Goal: Task Accomplishment & Management: Complete application form

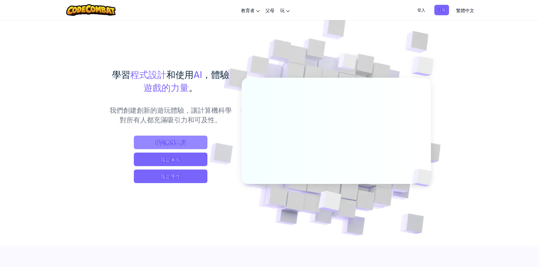
click at [185, 136] on span "我是教學人員" at bounding box center [171, 143] width 74 height 14
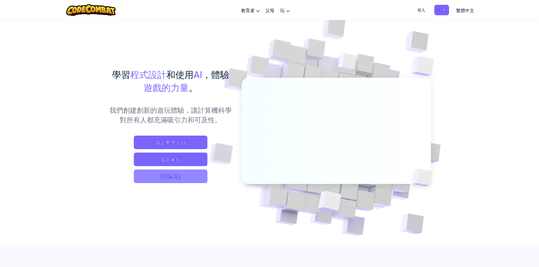
click at [196, 174] on span "我是學生" at bounding box center [171, 177] width 74 height 14
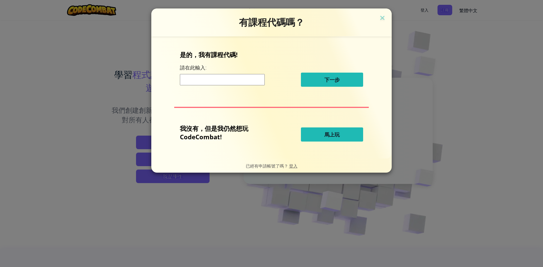
click at [228, 79] on input at bounding box center [222, 79] width 85 height 11
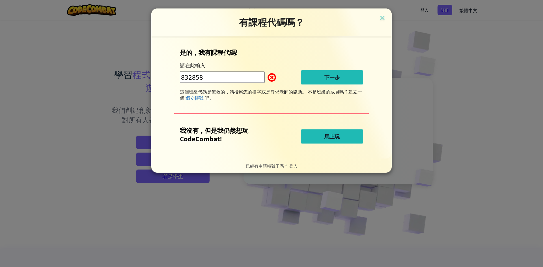
click at [219, 77] on input "832858" at bounding box center [222, 77] width 85 height 11
type input "8"
click at [224, 78] on input "1140158" at bounding box center [222, 77] width 85 height 11
type input "1"
type input "v"
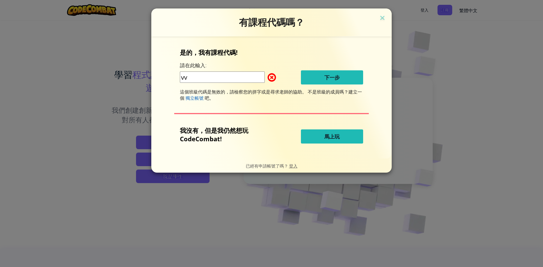
type input "v"
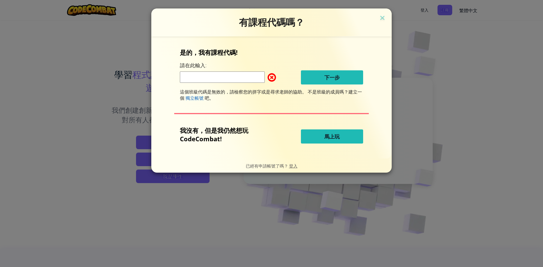
click at [335, 130] on button "馬上玩" at bounding box center [332, 136] width 62 height 14
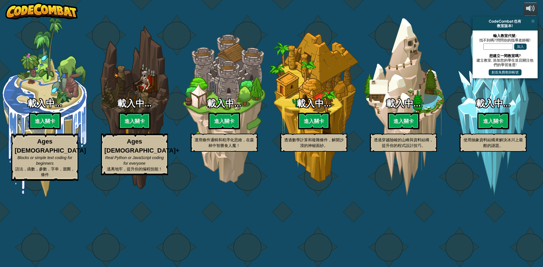
select select "zh-HANT"
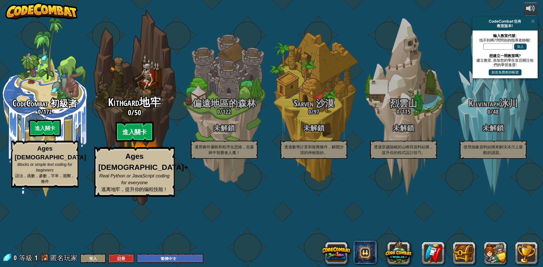
click at [136, 142] on btn "進入關卡" at bounding box center [134, 132] width 38 height 20
select select "zh-HANT"
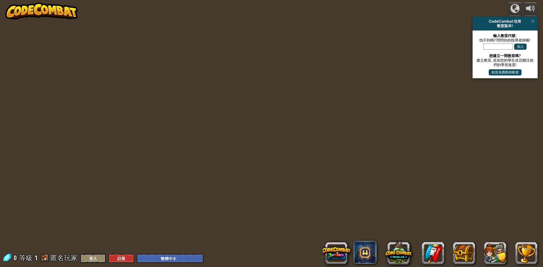
select select "zh-HANT"
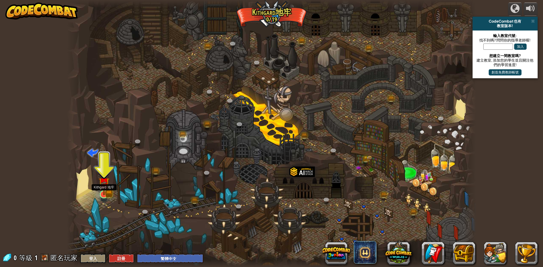
click at [107, 190] on img at bounding box center [103, 183] width 11 height 24
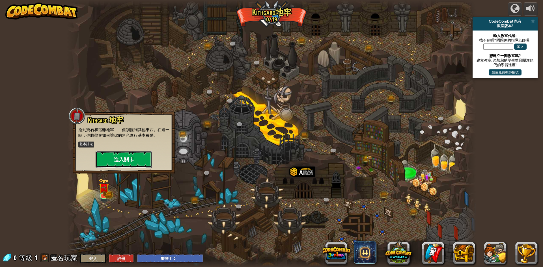
click at [124, 164] on button "進入關卡" at bounding box center [124, 159] width 57 height 17
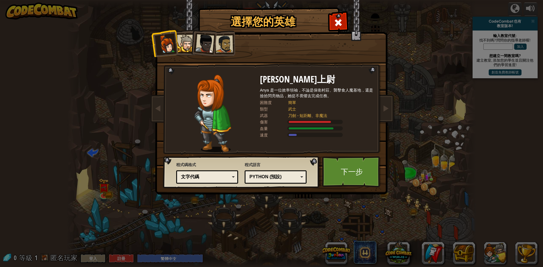
click at [183, 42] on div at bounding box center [185, 43] width 17 height 17
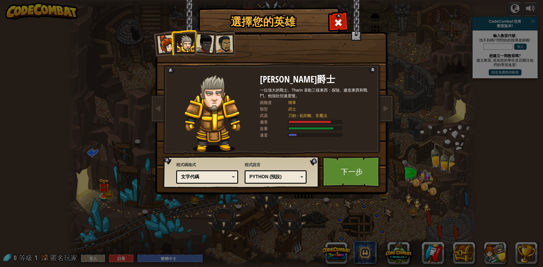
click at [160, 41] on div at bounding box center [166, 44] width 19 height 19
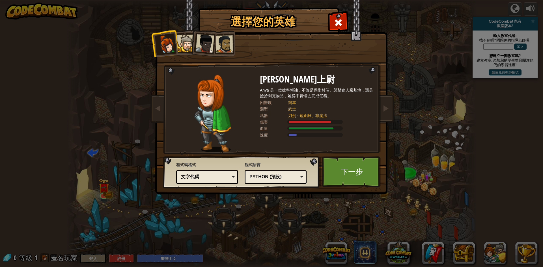
click at [184, 42] on div at bounding box center [185, 43] width 17 height 17
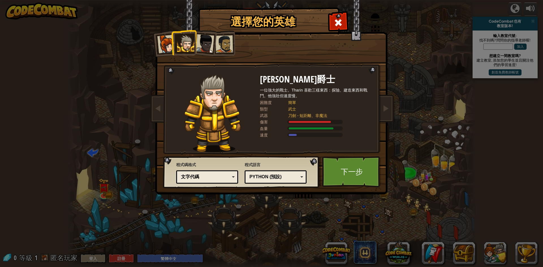
click at [159, 49] on div at bounding box center [166, 44] width 19 height 19
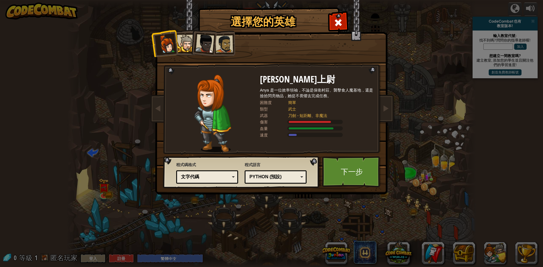
click at [203, 44] on div at bounding box center [204, 43] width 19 height 19
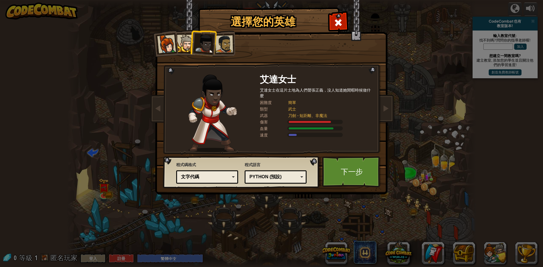
click at [226, 40] on div at bounding box center [224, 44] width 18 height 18
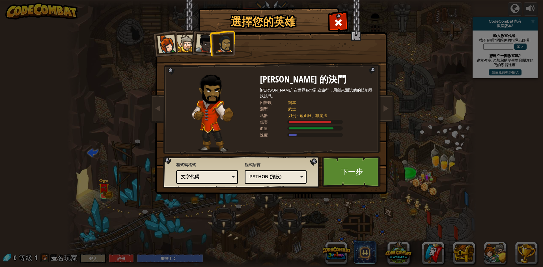
click at [202, 45] on div at bounding box center [204, 43] width 19 height 19
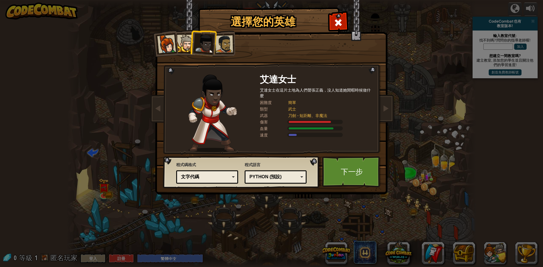
click at [228, 37] on div at bounding box center [224, 44] width 18 height 18
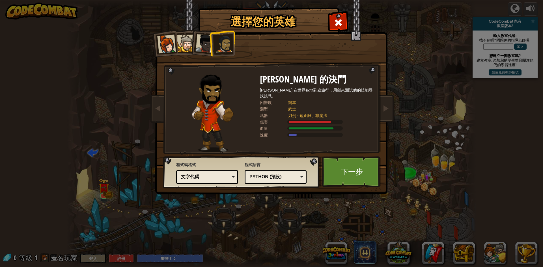
click at [201, 41] on div at bounding box center [204, 43] width 19 height 19
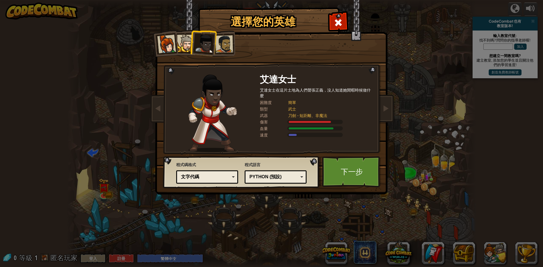
click at [173, 45] on div at bounding box center [166, 44] width 19 height 19
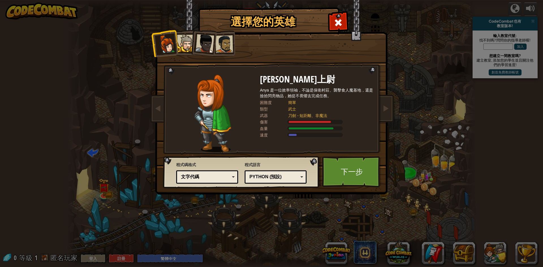
click at [182, 42] on div at bounding box center [185, 43] width 17 height 17
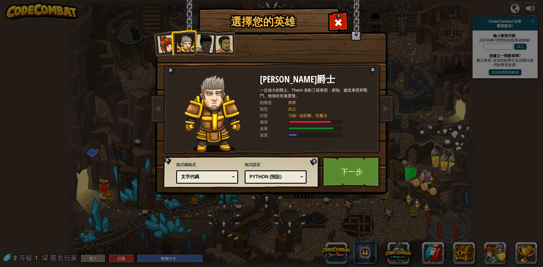
click at [211, 43] on div at bounding box center [204, 43] width 19 height 19
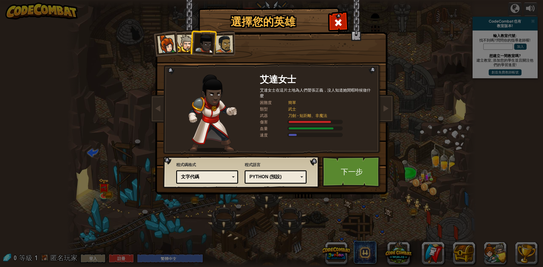
click at [230, 36] on div at bounding box center [224, 44] width 18 height 18
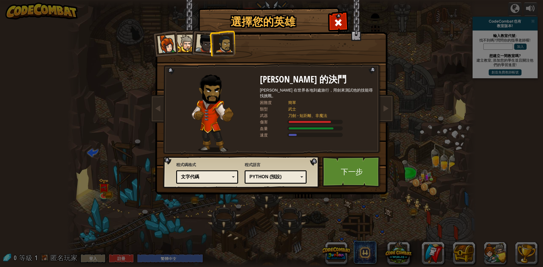
click at [200, 42] on div at bounding box center [204, 43] width 19 height 19
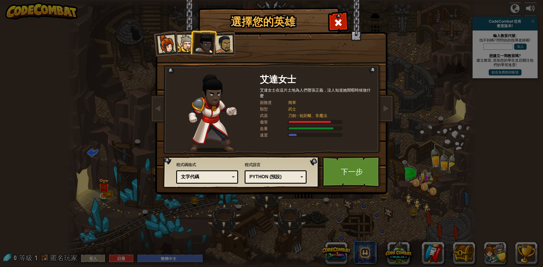
click at [228, 40] on div at bounding box center [224, 44] width 18 height 18
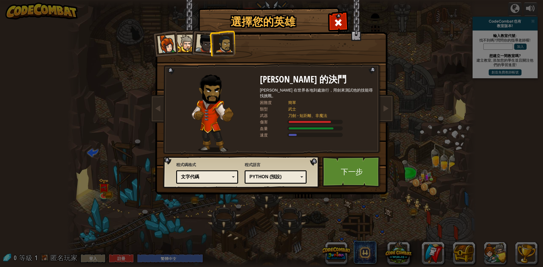
click at [200, 45] on div at bounding box center [204, 43] width 19 height 19
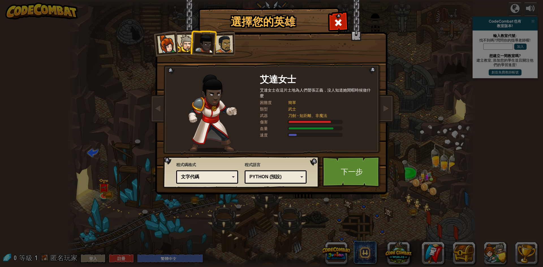
click at [183, 40] on div at bounding box center [185, 43] width 17 height 17
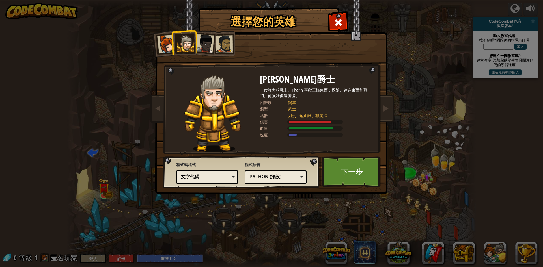
click at [165, 40] on div at bounding box center [166, 44] width 19 height 19
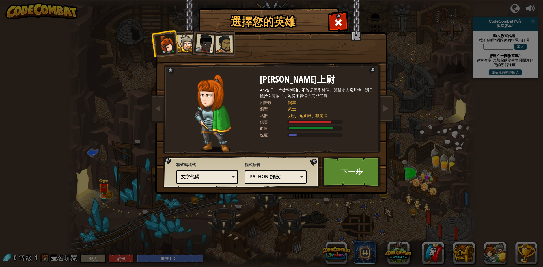
click at [183, 40] on div at bounding box center [185, 43] width 17 height 17
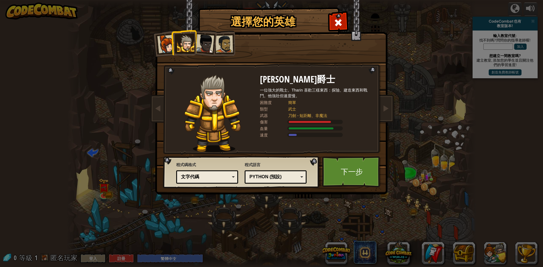
click at [163, 47] on div at bounding box center [166, 44] width 19 height 19
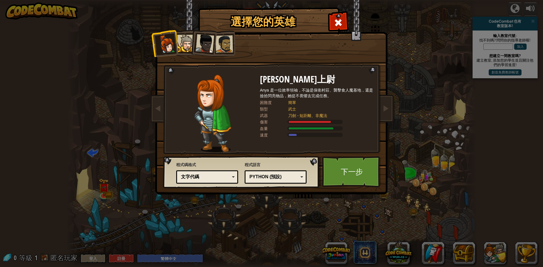
click at [216, 48] on div at bounding box center [224, 44] width 18 height 18
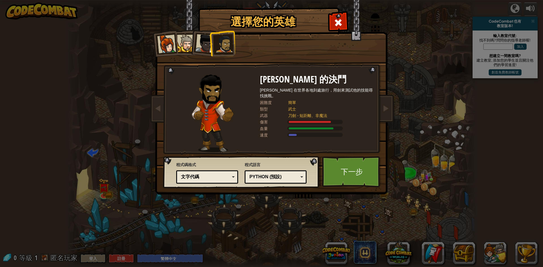
drag, startPoint x: 159, startPoint y: 40, endPoint x: 174, endPoint y: 58, distance: 23.9
click at [159, 40] on div at bounding box center [166, 44] width 19 height 19
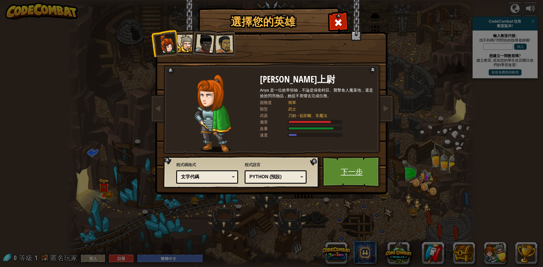
click at [355, 167] on link "下一步" at bounding box center [351, 171] width 59 height 31
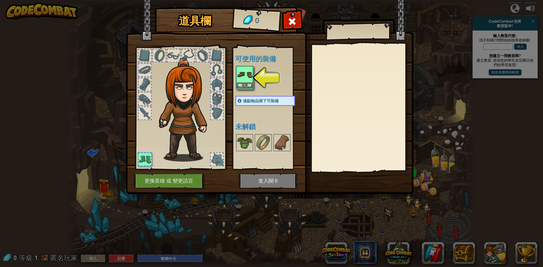
click at [245, 82] on img at bounding box center [245, 75] width 16 height 16
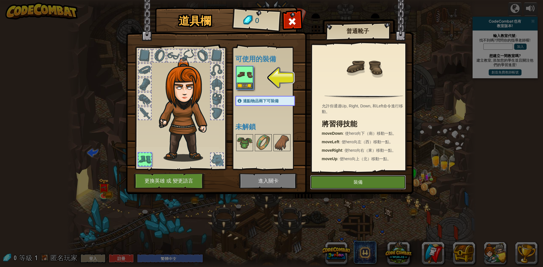
click at [371, 182] on button "裝備" at bounding box center [358, 182] width 96 height 14
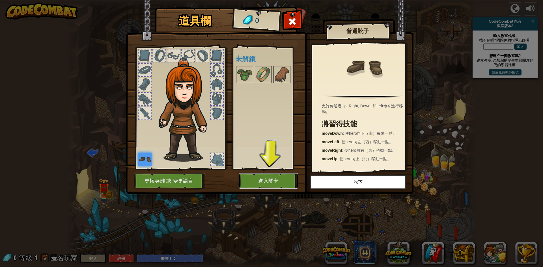
click at [286, 175] on button "進入關卡" at bounding box center [268, 181] width 59 height 16
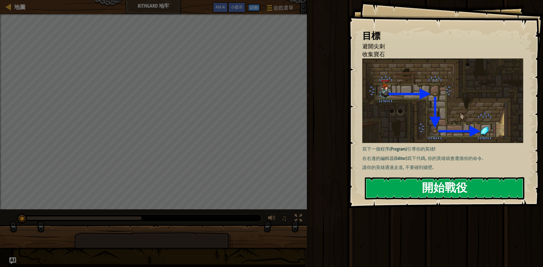
click at [460, 184] on button "開始戰役" at bounding box center [444, 188] width 159 height 22
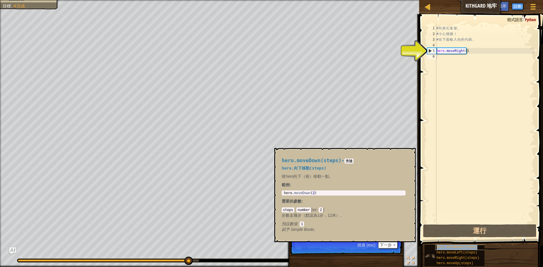
click at [463, 248] on span "hero.moveDown(steps)" at bounding box center [457, 247] width 41 height 4
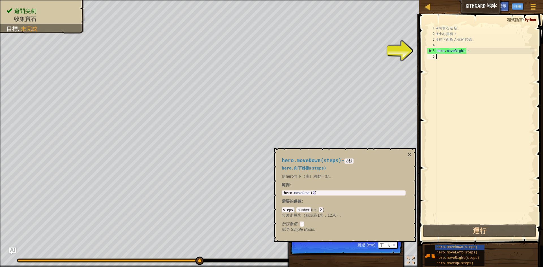
click at [441, 59] on div "# 向 寶 石 進 發 。 # 小 心 撞 牆 ！ # 在 下 面 輸 入 你 的 代 碼 。 hero . moveRight ( )" at bounding box center [484, 129] width 99 height 209
click at [471, 51] on div "# 向 寶 石 進 發 。 # 小 心 撞 牆 ！ # 在 下 面 輸 入 你 的 代 碼 。 hero . moveRight ( )" at bounding box center [484, 129] width 99 height 209
type textarea "hero.moveRight()"
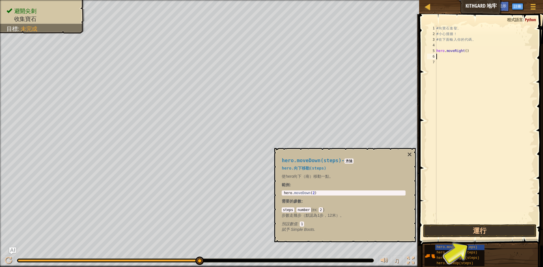
type textarea "h"
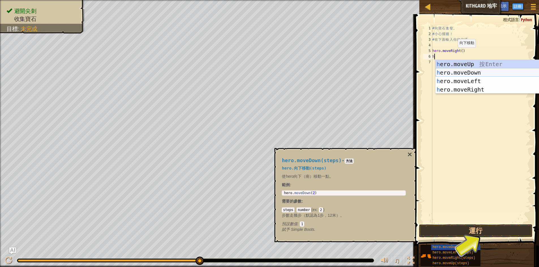
click at [462, 72] on div "h ero.moveUp 按 Enter h ero.moveDown 按 Enter h ero.moveLeft 按 Enter h ero.moveRi…" at bounding box center [488, 85] width 107 height 51
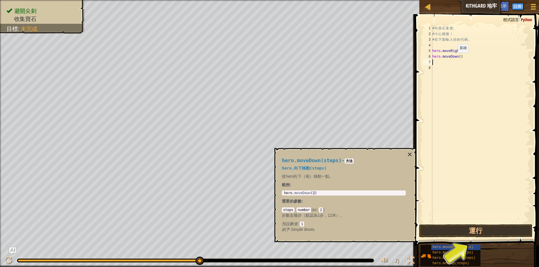
type textarea "h"
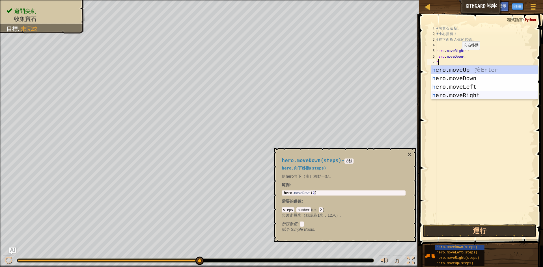
click at [462, 93] on div "h ero.moveUp 按 Enter h ero.moveDown 按 Enter h ero.moveLeft 按 Enter h ero.moveRi…" at bounding box center [484, 91] width 107 height 51
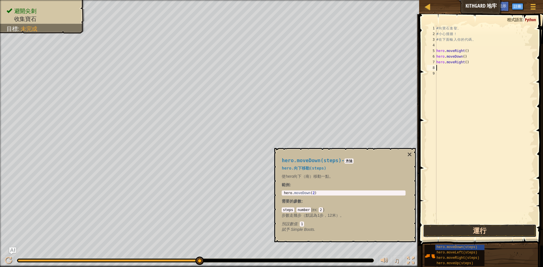
click at [473, 230] on button "運行" at bounding box center [479, 231] width 113 height 13
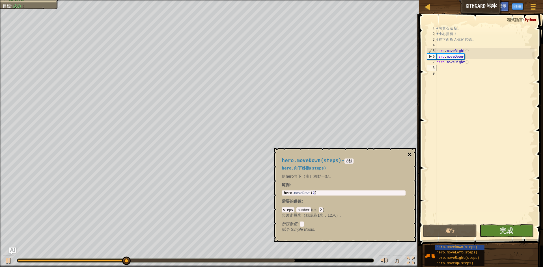
click at [411, 153] on button "×" at bounding box center [409, 155] width 5 height 8
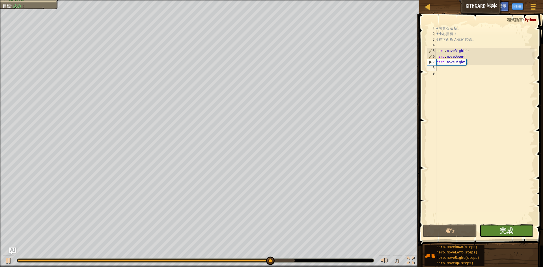
click at [497, 230] on button "完成" at bounding box center [507, 231] width 54 height 13
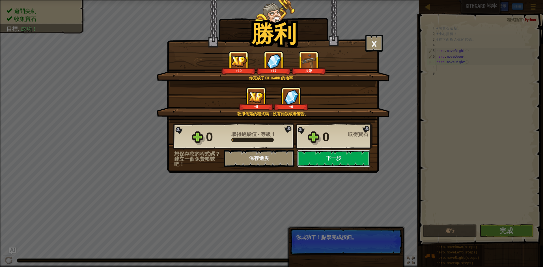
click at [326, 158] on button "下一步" at bounding box center [333, 158] width 73 height 17
select select "zh-HANT"
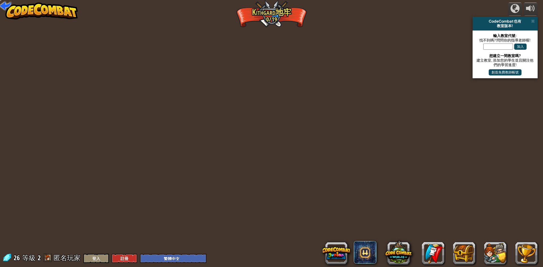
select select "zh-HANT"
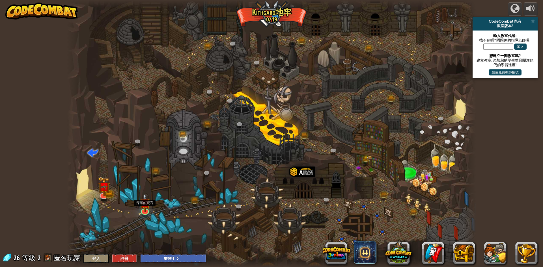
select select "zh-HANT"
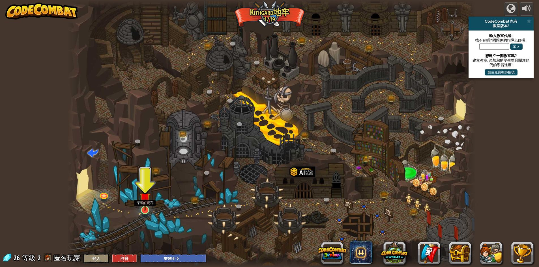
click at [142, 210] on img at bounding box center [144, 198] width 11 height 25
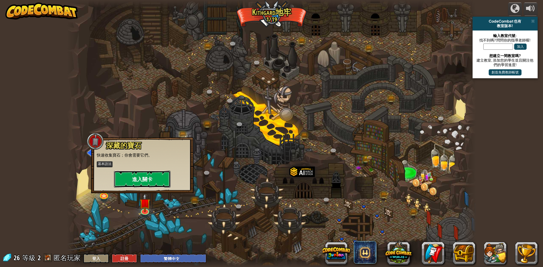
click at [155, 178] on button "進入關卡" at bounding box center [142, 179] width 57 height 17
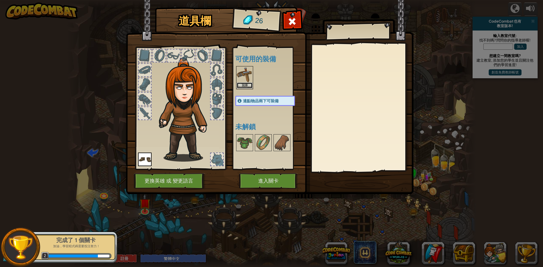
click at [242, 84] on button "裝備" at bounding box center [245, 86] width 16 height 6
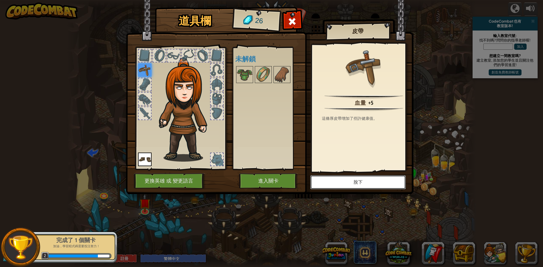
click at [357, 182] on button "脫下" at bounding box center [358, 182] width 96 height 14
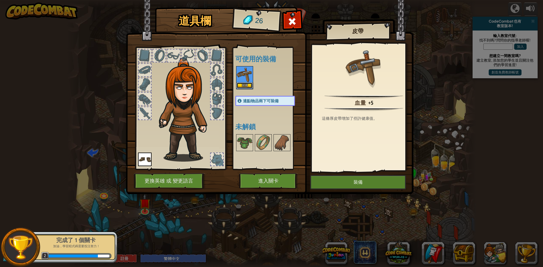
click at [242, 83] on button "裝備" at bounding box center [245, 86] width 16 height 6
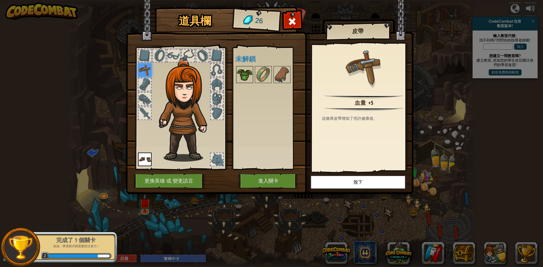
click at [250, 73] on img at bounding box center [245, 75] width 16 height 16
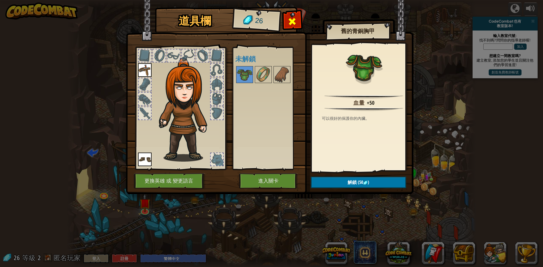
click at [287, 17] on div at bounding box center [292, 23] width 18 height 18
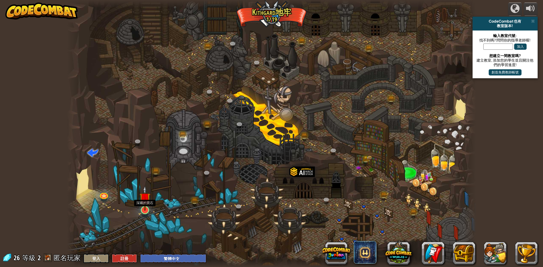
click at [144, 206] on img at bounding box center [144, 198] width 11 height 25
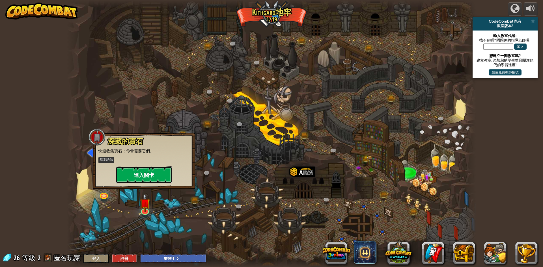
click at [150, 172] on button "進入關卡" at bounding box center [144, 175] width 57 height 17
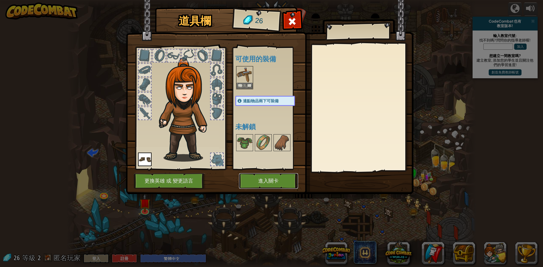
click at [263, 185] on button "進入關卡" at bounding box center [268, 181] width 59 height 16
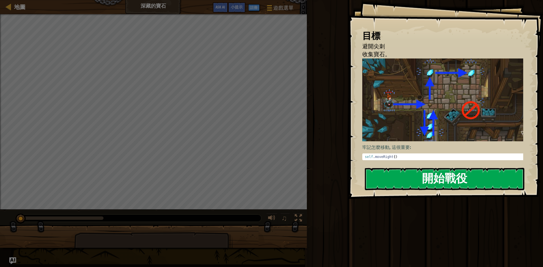
click at [455, 176] on button "開始戰役" at bounding box center [444, 179] width 159 height 22
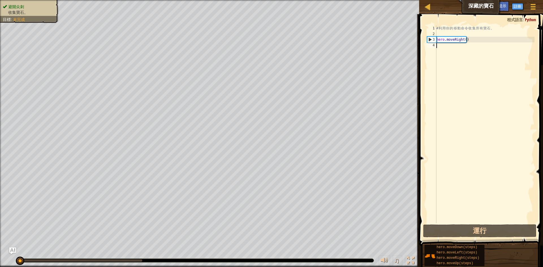
click at [464, 53] on div "# 利 用 你 的 移 動 命 令 收 集 所 有 寶 石 。 hero . moveRight ( )" at bounding box center [484, 129] width 99 height 209
type textarea "h"
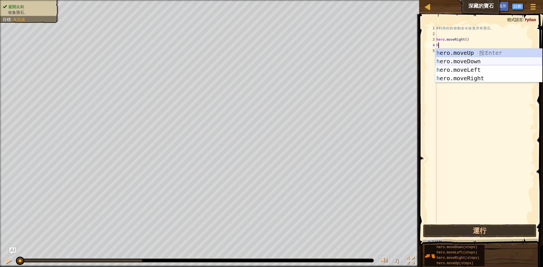
click at [477, 62] on div "h ero.moveUp 按 Enter h ero.moveDown 按 Enter h ero.moveLeft 按 Enter h ero.moveRi…" at bounding box center [488, 74] width 107 height 51
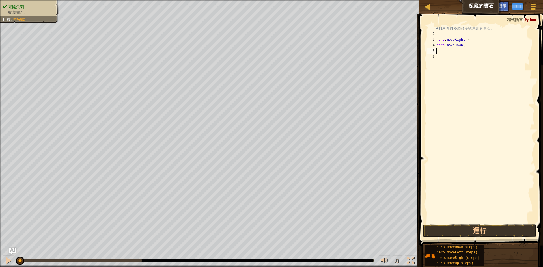
type textarea "h"
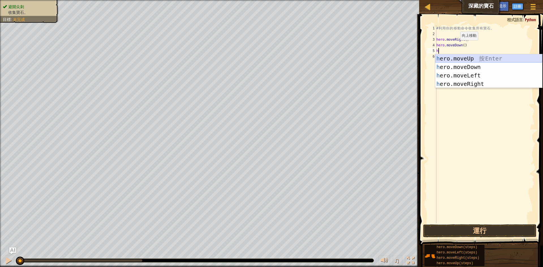
click at [468, 58] on div "h ero.moveUp 按 Enter h ero.moveDown 按 Enter h ero.moveLeft 按 Enter h ero.moveRi…" at bounding box center [488, 79] width 107 height 51
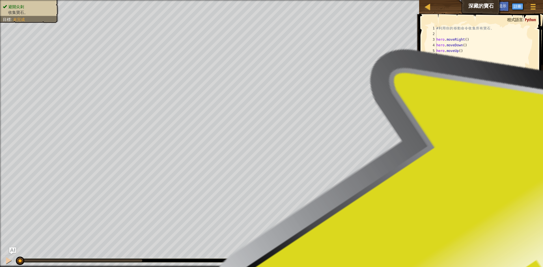
type textarea "h"
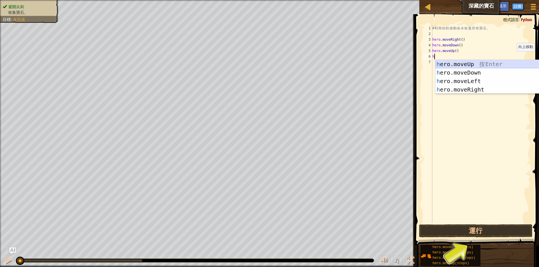
click at [457, 63] on div "h ero.moveUp 按 Enter h ero.moveDown 按 Enter h ero.moveLeft 按 Enter h ero.moveRi…" at bounding box center [488, 85] width 107 height 51
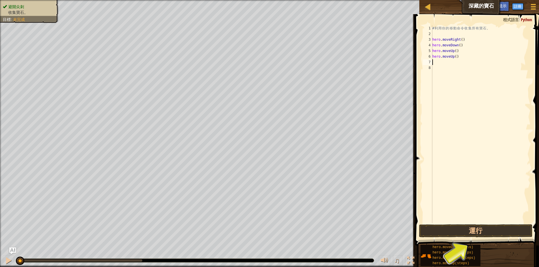
type textarea "h"
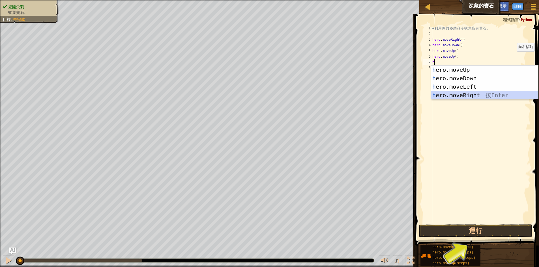
click at [457, 95] on div "h ero.moveUp 按 Enter h ero.moveDown 按 Enter h ero.moveLeft 按 Enter h ero.moveRi…" at bounding box center [484, 91] width 107 height 51
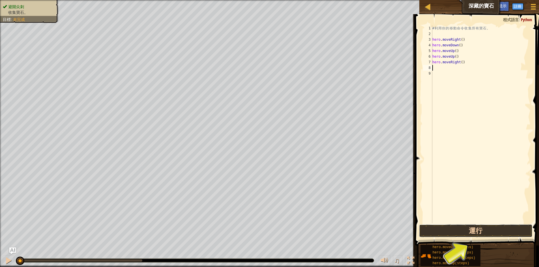
click at [472, 233] on button "運行" at bounding box center [475, 231] width 113 height 13
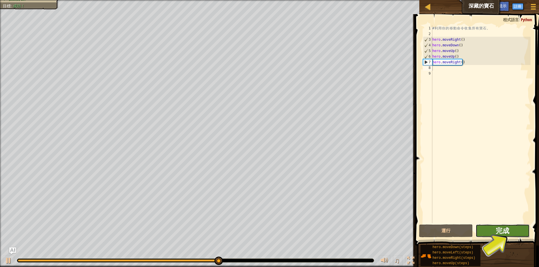
click at [506, 234] on span "完成" at bounding box center [502, 230] width 14 height 9
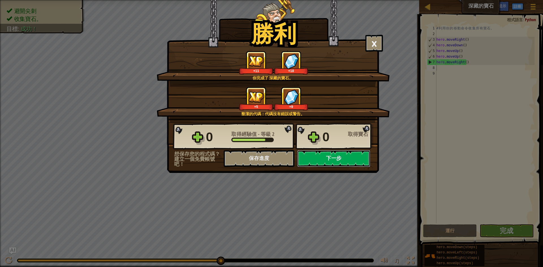
click at [329, 161] on button "下一步" at bounding box center [333, 158] width 73 height 17
select select "zh-HANT"
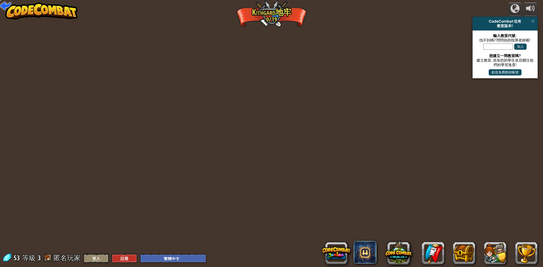
select select "zh-HANT"
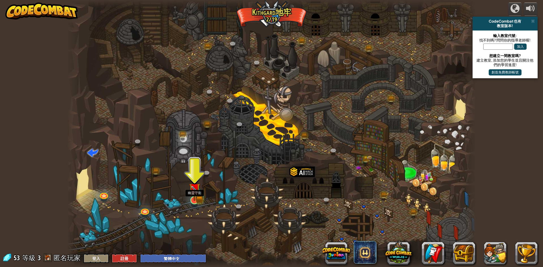
click at [194, 197] on img at bounding box center [194, 189] width 11 height 24
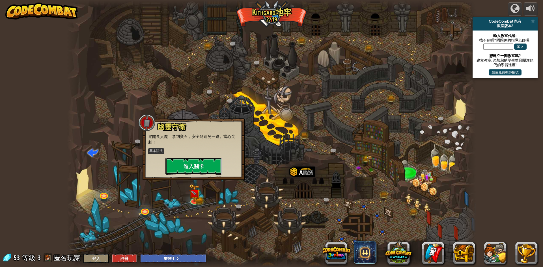
click at [202, 167] on button "進入關卡" at bounding box center [193, 166] width 57 height 17
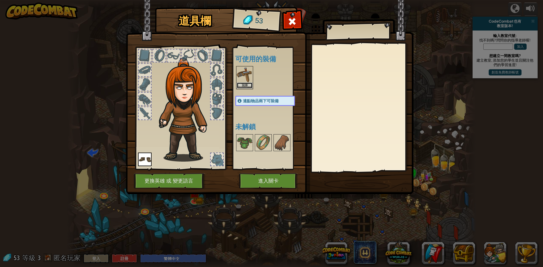
click at [249, 85] on button "裝備" at bounding box center [245, 86] width 16 height 6
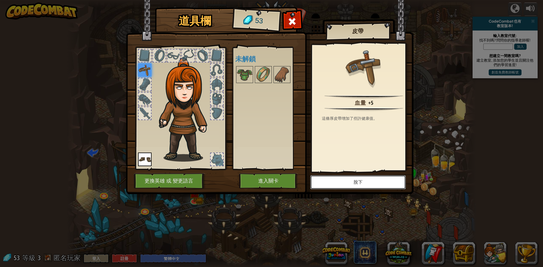
click at [349, 178] on button "脫下" at bounding box center [358, 182] width 96 height 14
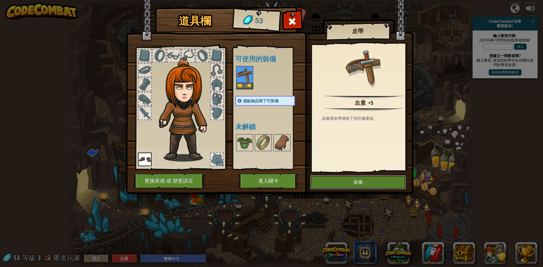
click at [349, 181] on button "裝備" at bounding box center [358, 182] width 96 height 14
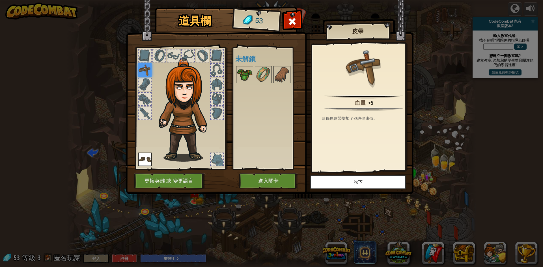
click at [245, 72] on img at bounding box center [245, 75] width 16 height 16
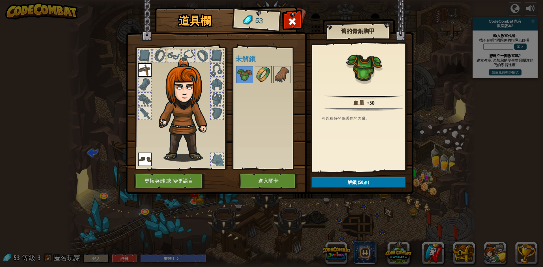
click at [256, 72] on img at bounding box center [263, 75] width 16 height 16
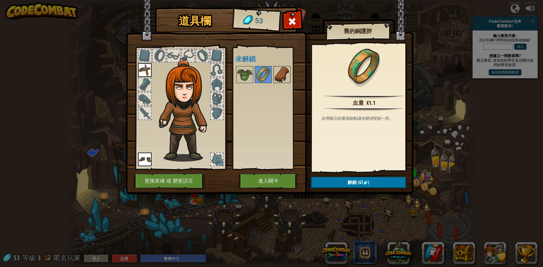
click at [279, 75] on img at bounding box center [282, 75] width 16 height 16
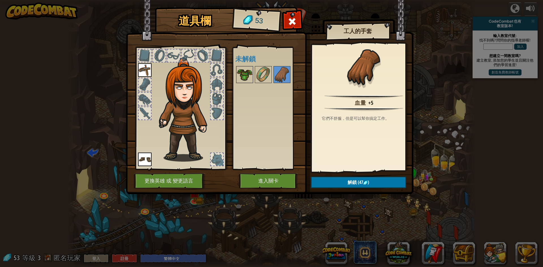
click at [240, 73] on img at bounding box center [245, 75] width 16 height 16
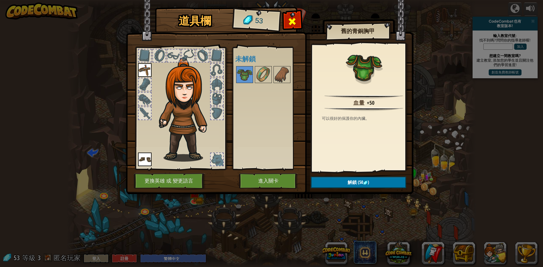
click at [294, 18] on span at bounding box center [292, 21] width 9 height 9
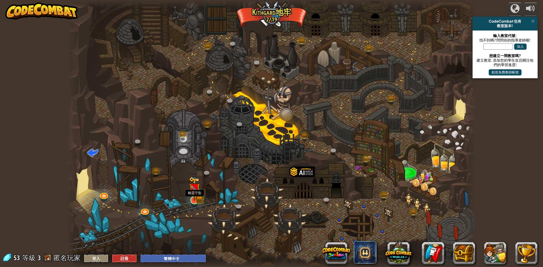
click at [192, 199] on img at bounding box center [194, 189] width 11 height 24
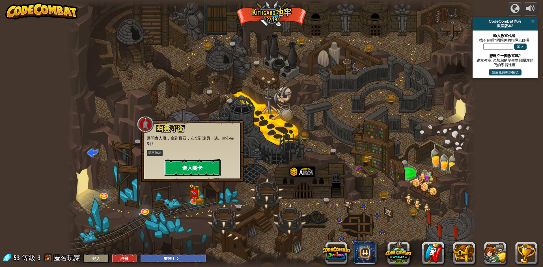
click at [209, 167] on button "進入關卡" at bounding box center [192, 167] width 57 height 17
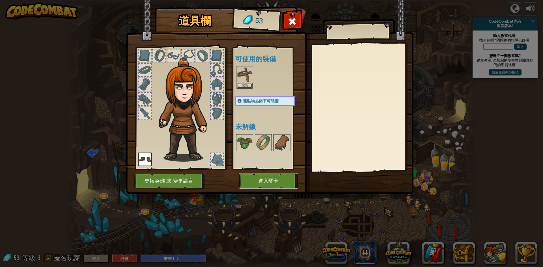
click at [259, 181] on button "進入關卡" at bounding box center [268, 181] width 59 height 16
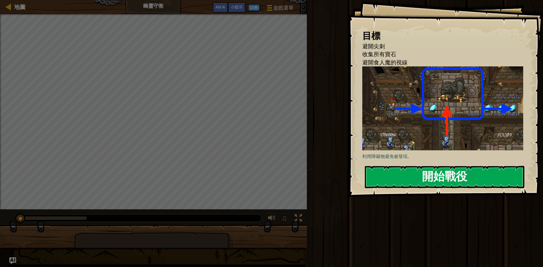
click at [474, 166] on button "開始戰役" at bounding box center [444, 177] width 159 height 22
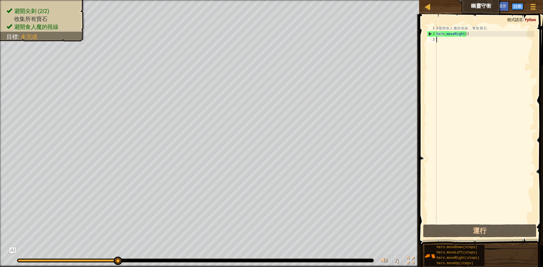
type textarea "h"
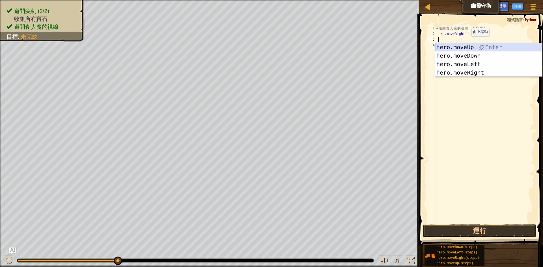
click at [467, 44] on div "h ero.moveUp 按 Enter h ero.moveDown 按 Enter h ero.moveLeft 按 Enter h ero.moveRi…" at bounding box center [488, 68] width 107 height 51
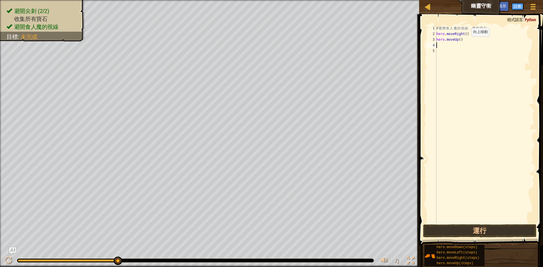
type textarea "h"
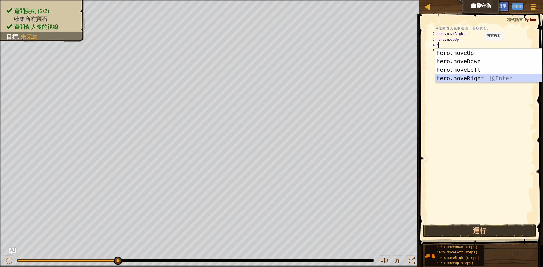
click at [473, 74] on div "h ero.moveUp 按 Enter h ero.moveDown 按 Enter h ero.moveLeft 按 Enter h ero.moveRi…" at bounding box center [488, 74] width 107 height 51
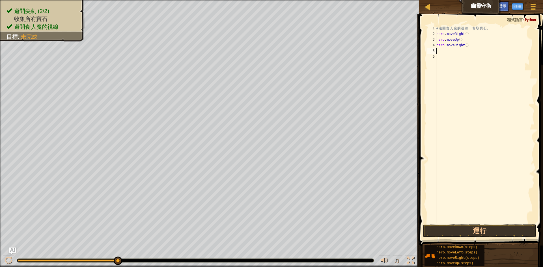
type textarea "h"
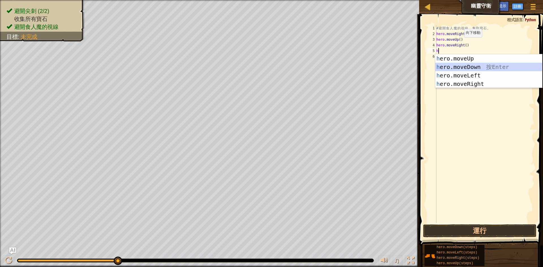
click at [476, 68] on div "h ero.moveUp 按 Enter h ero.moveDown 按 Enter h ero.moveLeft 按 Enter h ero.moveRi…" at bounding box center [488, 79] width 107 height 51
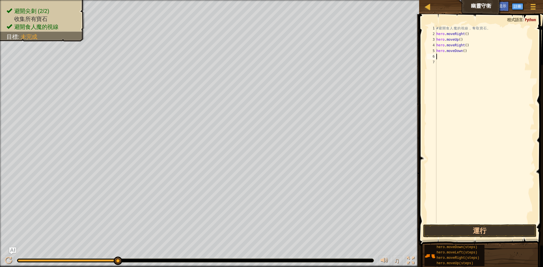
type textarea "h"
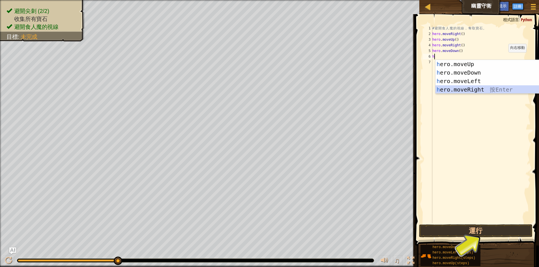
click at [474, 90] on div "h ero.moveUp 按 Enter h ero.moveDown 按 Enter h ero.moveLeft 按 Enter h ero.moveRi…" at bounding box center [488, 85] width 107 height 51
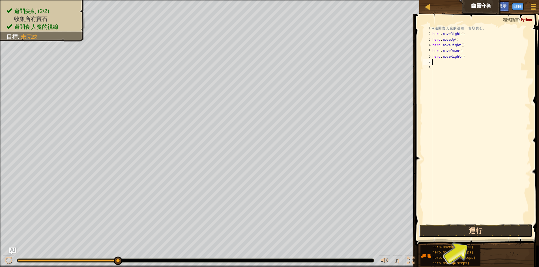
click at [483, 229] on button "運行" at bounding box center [475, 231] width 113 height 13
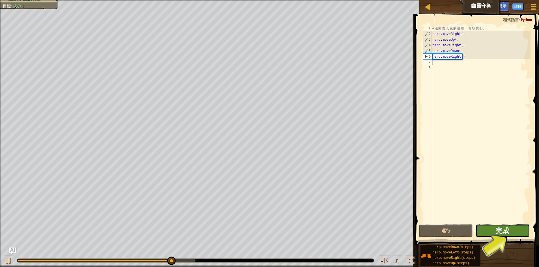
click at [505, 231] on span "完成" at bounding box center [502, 230] width 14 height 9
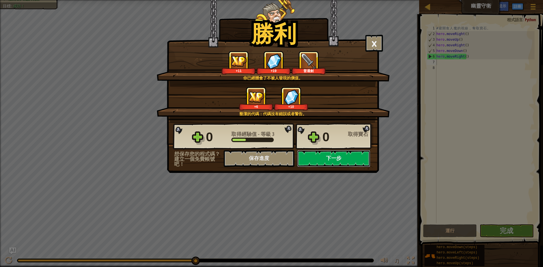
click at [344, 155] on button "下一步" at bounding box center [333, 158] width 73 height 17
select select "zh-HANT"
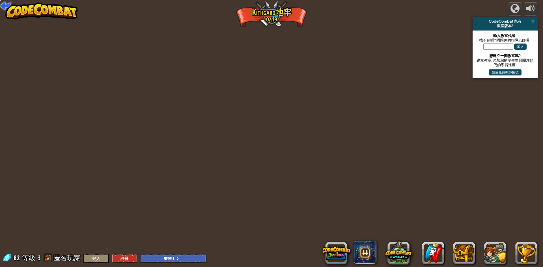
select select "zh-HANT"
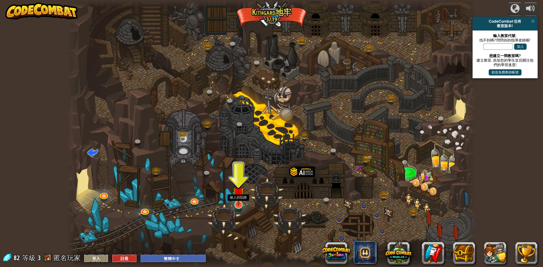
click at [237, 202] on img at bounding box center [238, 192] width 11 height 25
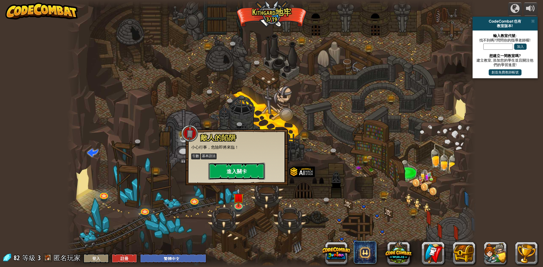
click at [241, 171] on button "進入關卡" at bounding box center [236, 171] width 57 height 17
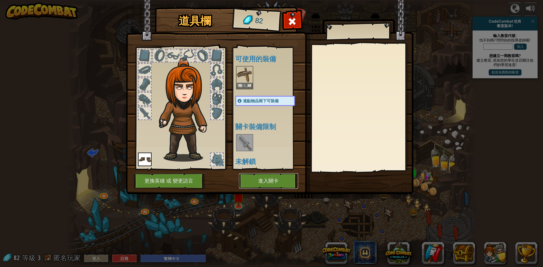
click at [277, 181] on button "進入關卡" at bounding box center [268, 181] width 59 height 16
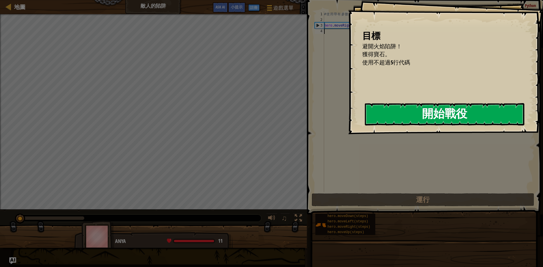
click at [438, 118] on button "開始戰役" at bounding box center [444, 114] width 159 height 22
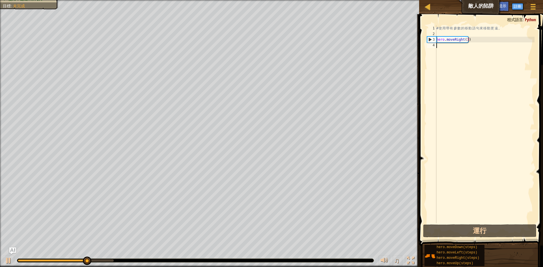
type textarea "h"
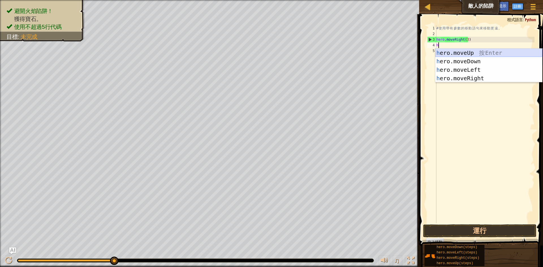
click at [470, 50] on div "h ero.moveUp 按 Enter h ero.moveDown 按 Enter h ero.moveLeft 按 Enter h ero.moveRi…" at bounding box center [488, 74] width 107 height 51
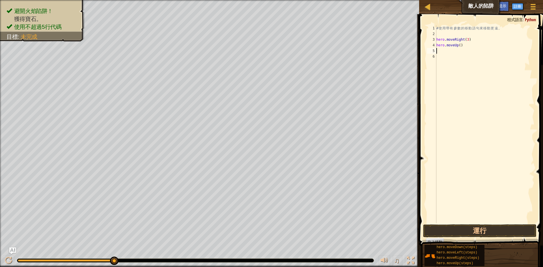
type textarea "h"
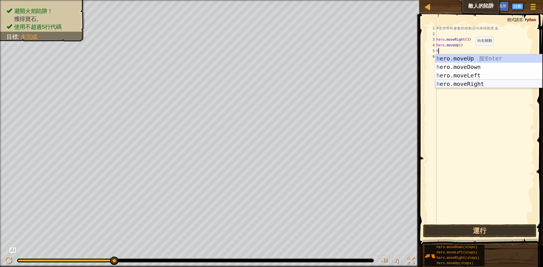
click at [481, 81] on div "h ero.moveUp 按 Enter h ero.moveDown 按 Enter h ero.moveLeft 按 Enter h ero.moveRi…" at bounding box center [488, 79] width 107 height 51
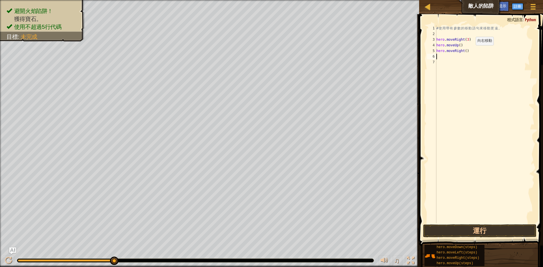
type textarea "h"
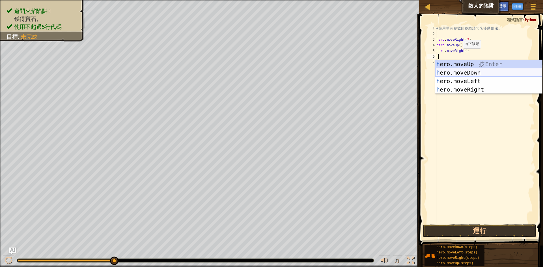
click at [468, 74] on div "h ero.moveUp 按 Enter h ero.moveDown 按 Enter h ero.moveLeft 按 Enter h ero.moveRi…" at bounding box center [488, 85] width 107 height 51
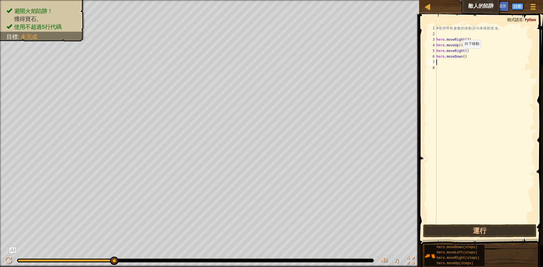
type textarea "h"
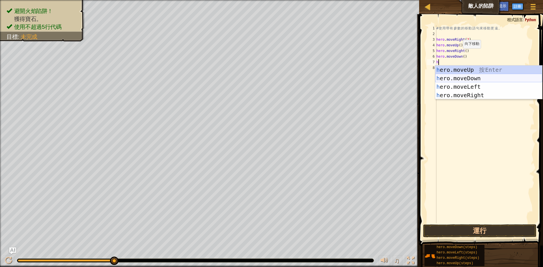
click at [469, 77] on div "h ero.moveUp 按 Enter h ero.moveDown 按 Enter h ero.moveLeft 按 Enter h ero.moveRi…" at bounding box center [488, 91] width 107 height 51
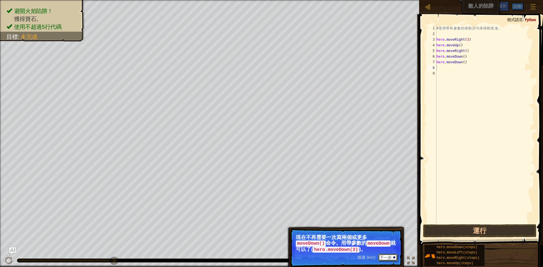
click at [388, 260] on button "下一步" at bounding box center [388, 257] width 20 height 7
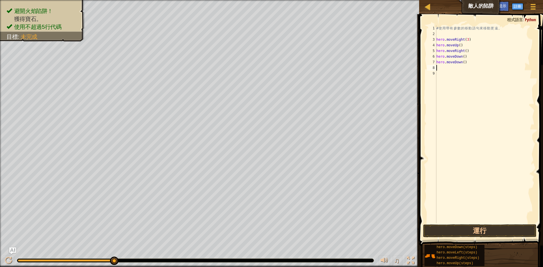
type textarea "h"
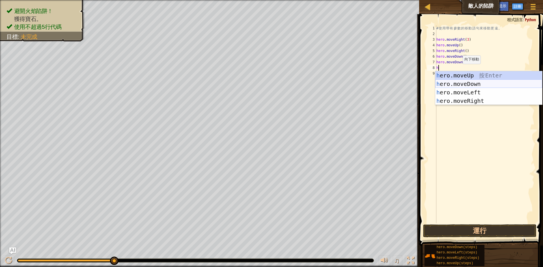
click at [469, 86] on div "h ero.moveUp 按 Enter h ero.moveDown 按 Enter h ero.moveLeft 按 Enter h ero.moveRi…" at bounding box center [488, 96] width 107 height 51
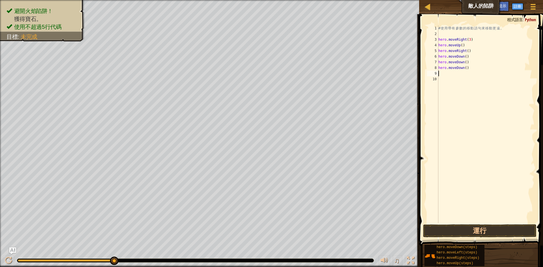
type textarea "h"
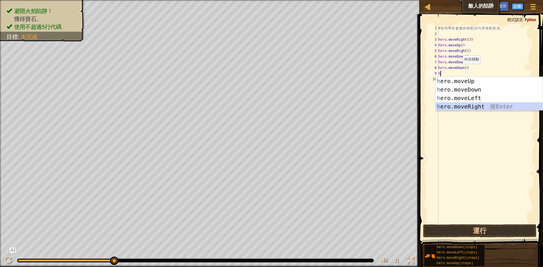
click at [459, 109] on div "h ero.moveUp 按 Enter h ero.moveDown 按 Enter h ero.moveLeft 按 Enter h ero.moveRi…" at bounding box center [489, 102] width 107 height 51
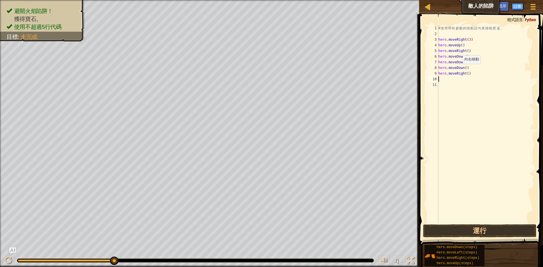
type textarea "h"
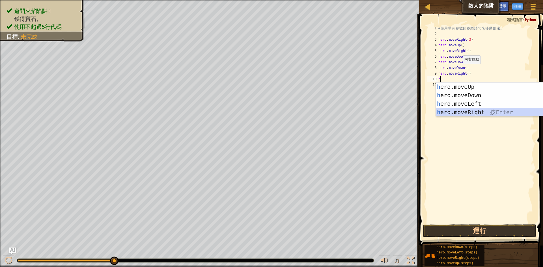
click at [464, 114] on div "h ero.moveUp 按 Enter h ero.moveDown 按 Enter h ero.moveLeft 按 Enter h ero.moveRi…" at bounding box center [489, 108] width 107 height 51
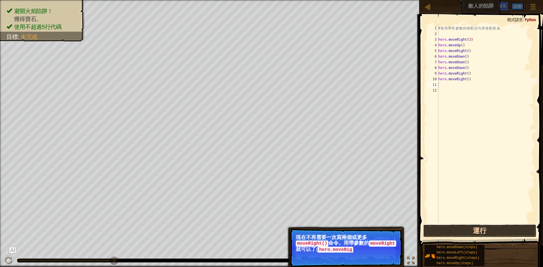
click at [504, 232] on button "運行" at bounding box center [479, 231] width 113 height 13
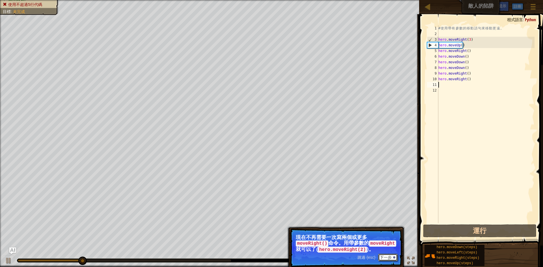
click at [389, 254] on button "下一步" at bounding box center [388, 257] width 20 height 7
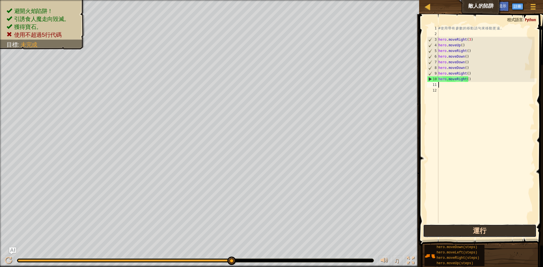
click at [471, 236] on button "運行" at bounding box center [479, 231] width 113 height 13
click at [465, 46] on div "# 使 用 帶 有 參 數 的 移 動 語 句 來 移 動 更 遠 。 hero . moveRight ( 3 ) hero . moveUp ( ) he…" at bounding box center [486, 129] width 98 height 209
type textarea "h"
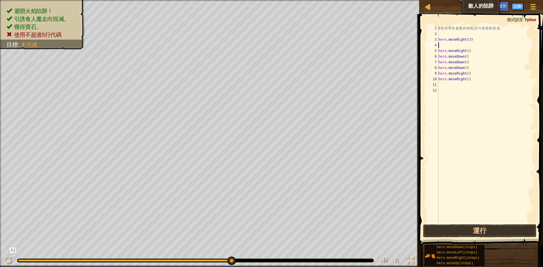
click at [481, 51] on div "# 使 用 帶 有 參 數 的 移 動 語 句 來 移 動 更 遠 。 hero . moveRight ( 3 ) hero . moveRight ( )…" at bounding box center [486, 129] width 98 height 209
click at [467, 57] on div "# 使 用 帶 有 參 數 的 移 動 語 句 來 移 動 更 遠 。 hero . moveRight ( 3 ) hero . moveRight ( )…" at bounding box center [486, 129] width 98 height 209
type textarea "h"
click at [507, 231] on button "運行" at bounding box center [479, 231] width 113 height 13
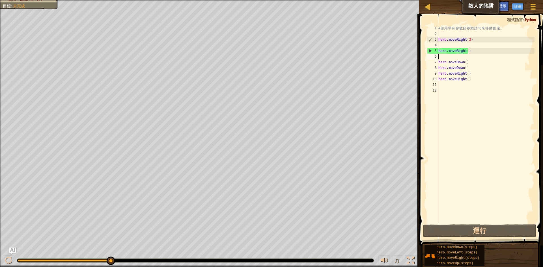
click at [443, 47] on div "# 使 用 帶 有 參 數 的 移 動 語 句 來 移 動 更 遠 。 hero . moveRight ( 3 ) hero . moveRight ( )…" at bounding box center [486, 129] width 98 height 209
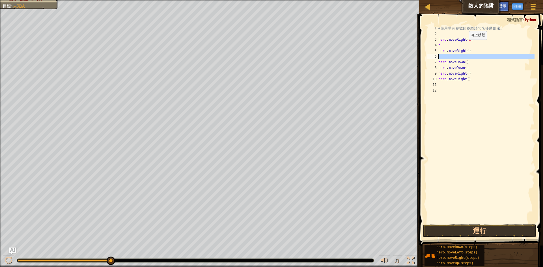
click at [428, 59] on div "6" at bounding box center [432, 57] width 11 height 6
type textarea "hero.moveDown()"
click at [447, 47] on div "# 使 用 帶 有 參 數 的 移 動 語 句 來 移 動 更 遠 。 hero . moveRight ( 3 ) h hero . moveRight (…" at bounding box center [486, 129] width 98 height 209
type textarea "h"
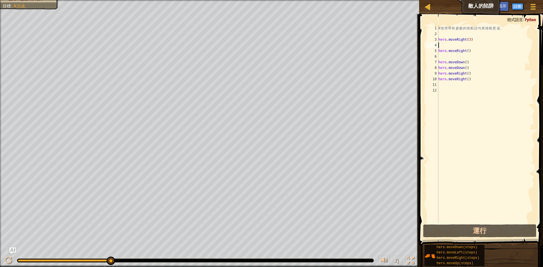
type textarea "h"
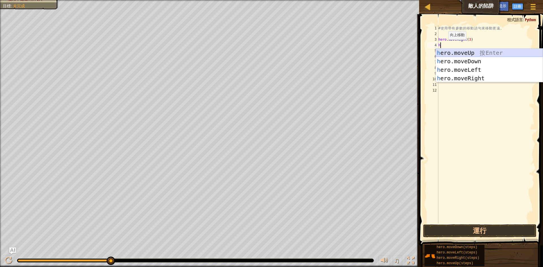
click at [468, 54] on div "h ero.moveUp 按 Enter h ero.moveDown 按 Enter h ero.moveLeft 按 Enter h ero.moveRi…" at bounding box center [489, 74] width 107 height 51
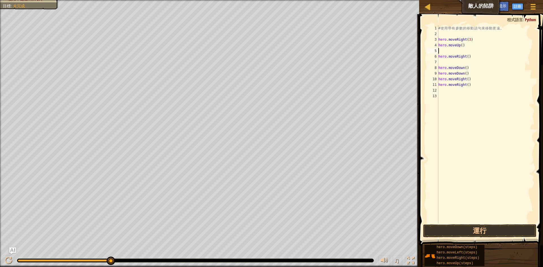
click at [452, 53] on div "# 使 用 帶 有 參 數 的 移 動 語 句 來 移 動 更 遠 。 hero . moveRight ( 3 ) hero . moveUp ( ) he…" at bounding box center [486, 129] width 98 height 209
click at [464, 68] on div "# 使 用 帶 有 參 數 的 移 動 語 句 來 移 動 更 遠 。 hero . moveRight ( 3 ) hero . moveUp ( ) he…" at bounding box center [486, 129] width 98 height 209
type textarea "hero.moveDown(2)"
click at [498, 62] on div "# 使 用 帶 有 參 數 的 移 動 語 句 來 移 動 更 遠 。 hero . moveRight ( 3 ) hero . moveUp ( ) he…" at bounding box center [486, 129] width 98 height 209
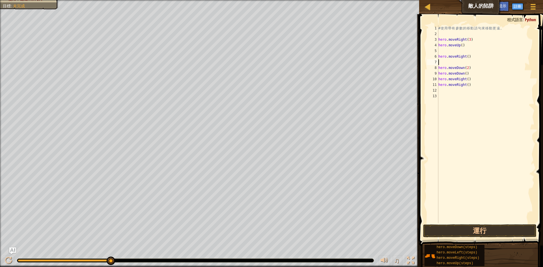
scroll to position [3, 0]
click at [468, 75] on div "# 使 用 帶 有 參 數 的 移 動 語 句 來 移 動 更 遠 。 hero . moveRight ( 3 ) hero . moveUp ( ) he…" at bounding box center [486, 129] width 98 height 209
type textarea "h"
click at [468, 230] on button "運行" at bounding box center [479, 231] width 113 height 13
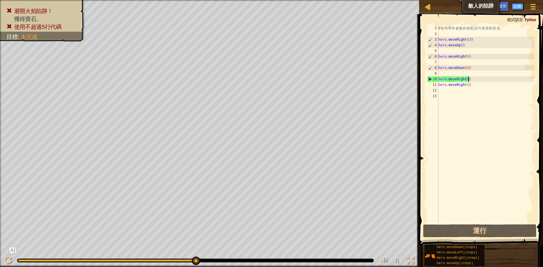
click at [470, 80] on div "# 使 用 帶 有 參 數 的 移 動 語 句 來 移 動 更 遠 。 hero . moveRight ( 3 ) hero . moveUp ( ) he…" at bounding box center [486, 129] width 98 height 209
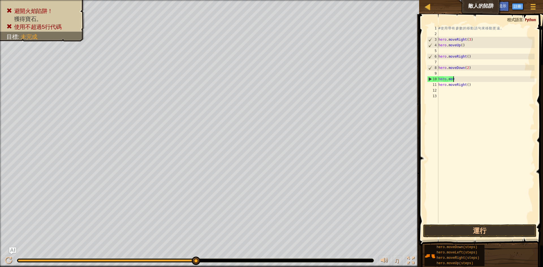
type textarea "h"
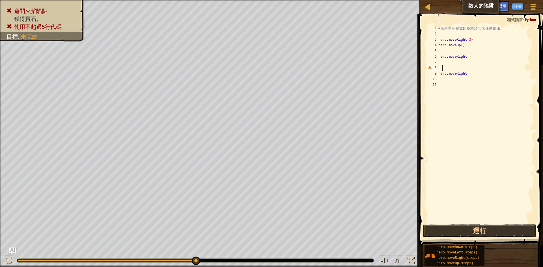
type textarea "h"
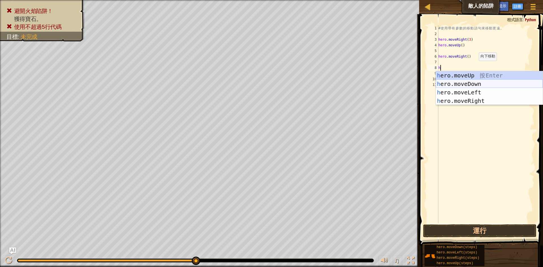
click at [489, 85] on div "h ero.moveUp 按 Enter h ero.moveDown 按 Enter h ero.moveLeft 按 Enter h ero.moveRi…" at bounding box center [489, 96] width 107 height 51
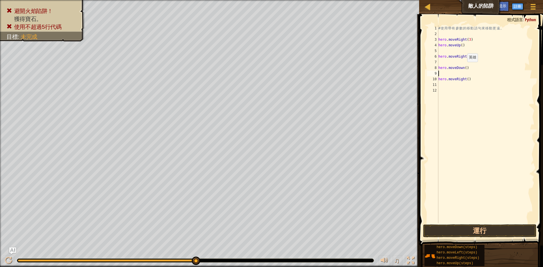
click at [464, 68] on div "# 使 用 帶 有 參 數 的 移 動 語 句 來 移 動 更 遠 。 hero . moveRight ( 3 ) hero . moveUp ( ) he…" at bounding box center [486, 129] width 98 height 209
type textarea "hero.moveDown(3)"
click at [442, 74] on div "# 使 用 帶 有 參 數 的 移 動 語 句 來 移 動 更 遠 。 hero . moveRight ( 3 ) hero . moveUp ( ) he…" at bounding box center [486, 129] width 98 height 209
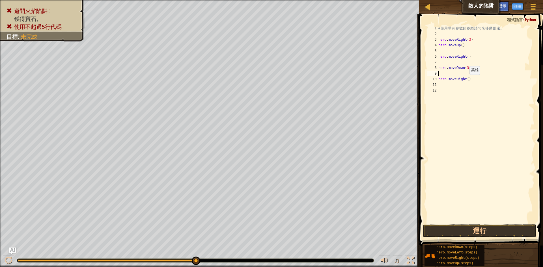
click at [467, 80] on div "# 使 用 帶 有 參 數 的 移 動 語 句 來 移 動 更 遠 。 hero . moveRight ( 3 ) hero . moveUp ( ) he…" at bounding box center [486, 129] width 98 height 209
type textarea "hero.moveRight(2)"
click at [463, 231] on button "運行" at bounding box center [479, 231] width 113 height 13
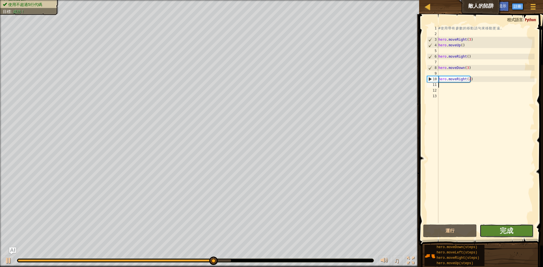
click at [498, 228] on button "完成" at bounding box center [507, 231] width 54 height 13
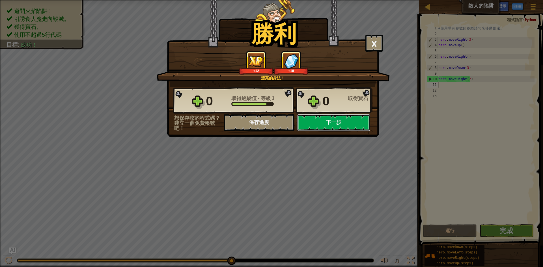
click at [320, 118] on button "下一步" at bounding box center [333, 122] width 73 height 17
select select "zh-HANT"
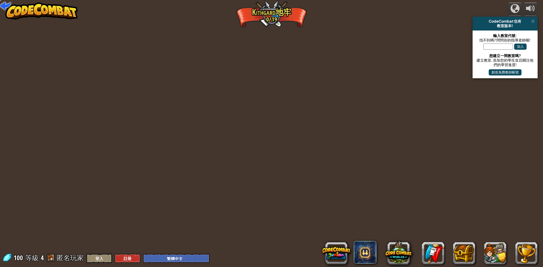
select select "zh-HANT"
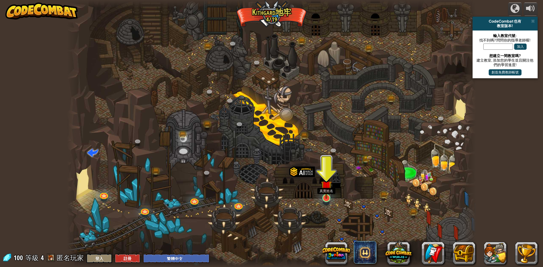
click at [326, 196] on img at bounding box center [326, 186] width 11 height 25
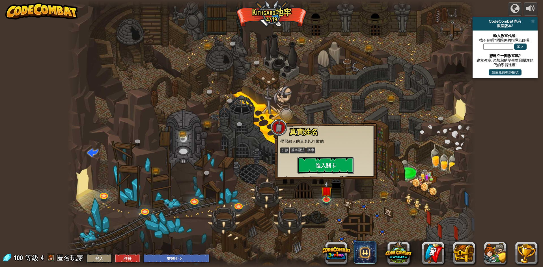
click at [329, 166] on button "進入關卡" at bounding box center [325, 165] width 57 height 17
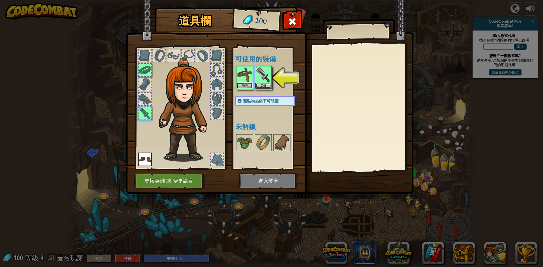
click at [244, 85] on button "裝備" at bounding box center [245, 86] width 16 height 6
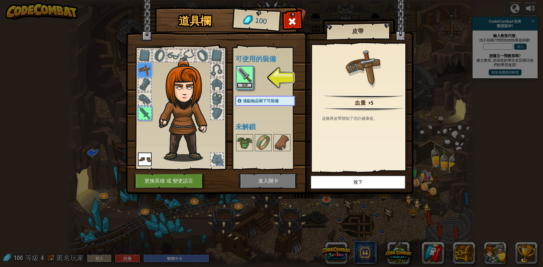
click at [251, 85] on button "裝備" at bounding box center [245, 86] width 16 height 6
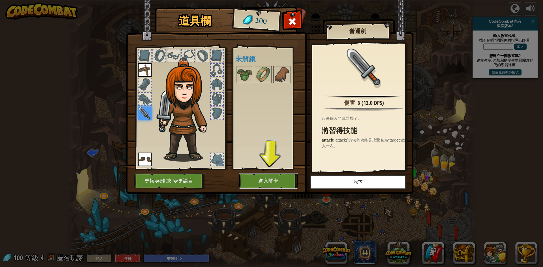
click at [260, 184] on button "進入關卡" at bounding box center [268, 181] width 59 height 16
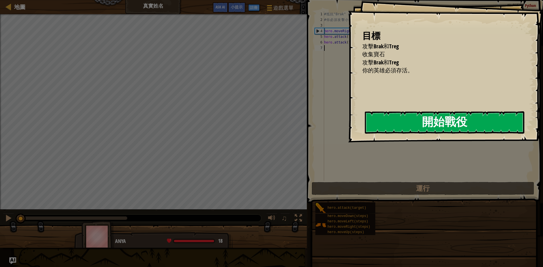
click at [385, 127] on button "開始戰役" at bounding box center [444, 122] width 159 height 22
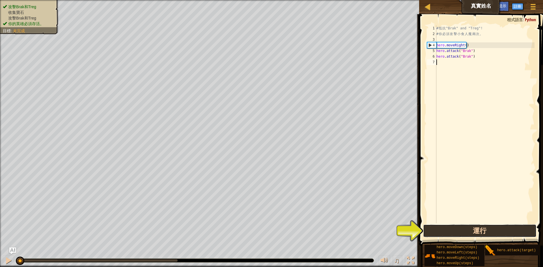
click at [456, 233] on button "運行" at bounding box center [479, 231] width 113 height 13
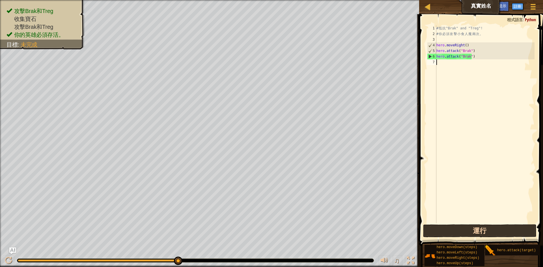
type textarea "h"
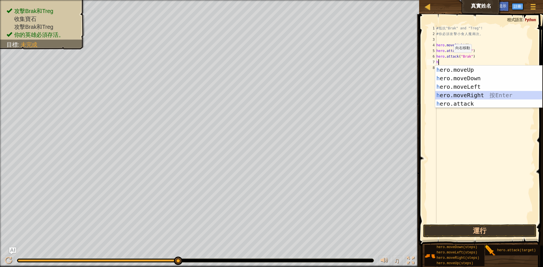
click at [474, 98] on div "h ero.moveUp 按 Enter h ero.moveDown 按 Enter h ero.moveLeft 按 Enter h ero.moveRi…" at bounding box center [488, 95] width 107 height 59
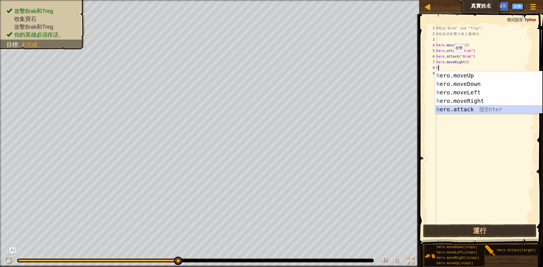
click at [467, 107] on div "h ero.moveUp 按 Enter h ero.moveDown 按 Enter h ero.moveLeft 按 Enter h ero.moveRi…" at bounding box center [488, 100] width 107 height 59
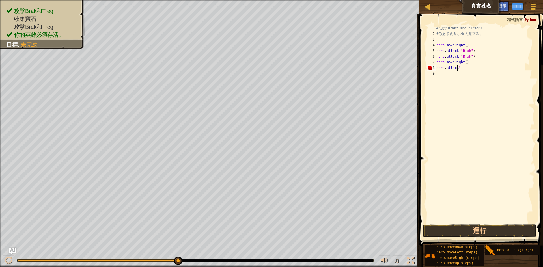
click at [466, 69] on div "# 抵 抗 "Brak" and "Treg"! # 你 必 須 攻 擊 小 食 人 魔 兩 次 。 hero . moveRight ( ) hero . …" at bounding box center [484, 129] width 99 height 209
type textarea "h"
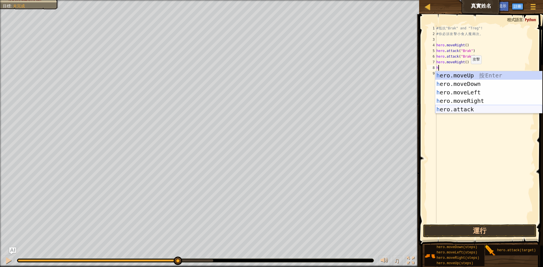
click at [478, 109] on div "h ero.moveUp 按 Enter h ero.moveDown 按 Enter h ero.moveLeft 按 Enter h ero.moveRi…" at bounding box center [488, 100] width 107 height 59
type textarea "hero.attack("Enemy Name")"
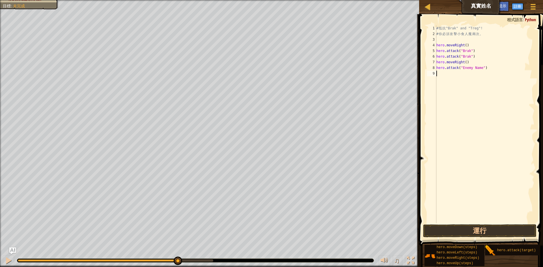
click at [484, 82] on div "# 抵 抗 "Brak" and "Treg"! # 你 必 須 攻 擊 小 食 人 魔 兩 次 。 hero . moveRight ( ) hero . …" at bounding box center [484, 129] width 99 height 209
click at [476, 67] on div "# 抵 抗 "Brak" and "Treg"! # 你 必 須 攻 擊 小 食 人 魔 兩 次 。 hero . moveRight ( ) hero . …" at bounding box center [484, 129] width 99 height 209
click at [480, 67] on div "# 抵 抗 "Brak" and "Treg"! # 你 必 須 攻 擊 小 食 人 魔 兩 次 。 hero . moveRight ( ) hero . …" at bounding box center [484, 129] width 99 height 209
type textarea "hero.attack("treg")"
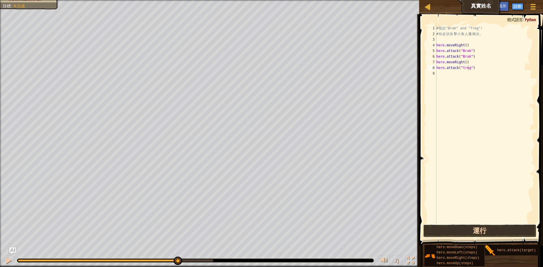
click at [500, 230] on button "運行" at bounding box center [479, 231] width 113 height 13
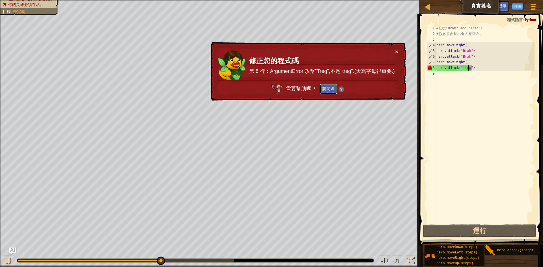
click at [330, 87] on button "詢問 AI" at bounding box center [329, 89] width 18 height 10
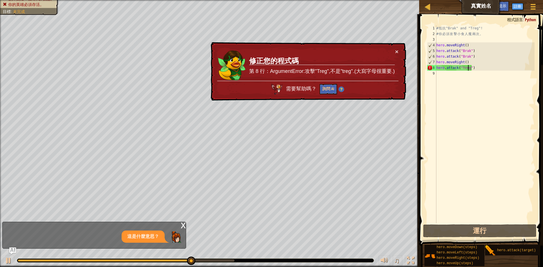
click at [469, 90] on div "# 抵 抗 "Brak" and "Treg"! # 你 必 須 攻 擊 小 食 人 魔 兩 次 。 hero . moveRight ( ) hero . …" at bounding box center [484, 129] width 99 height 209
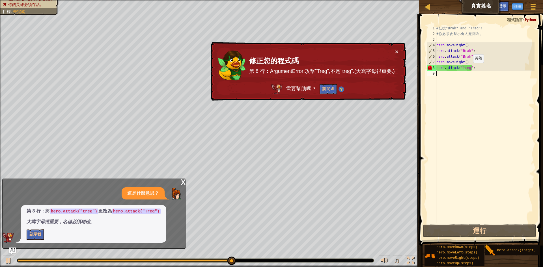
click at [468, 68] on div "# 抵 抗 "Brak" and "Treg"! # 你 必 須 攻 擊 小 食 人 魔 兩 次 。 hero . moveRight ( ) hero . …" at bounding box center [484, 129] width 99 height 209
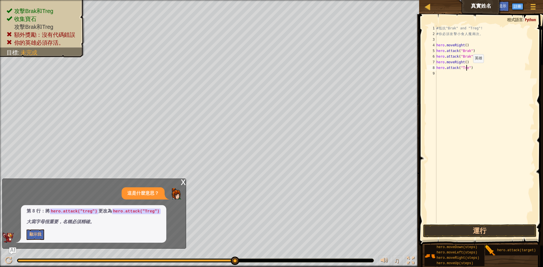
scroll to position [3, 3]
type textarea "hero.attack("Treg")"
click at [483, 232] on button "運行" at bounding box center [479, 231] width 113 height 13
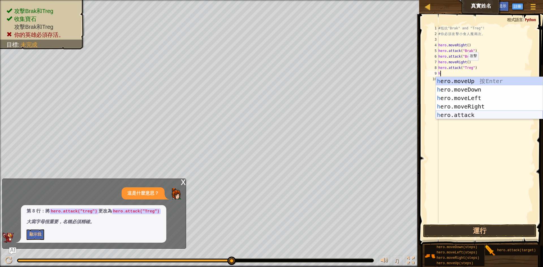
click at [476, 116] on div "h ero.moveUp 按 Enter h ero.moveDown 按 Enter h ero.moveLeft 按 Enter h ero.moveRi…" at bounding box center [489, 106] width 107 height 59
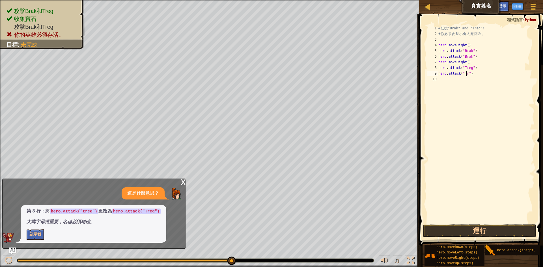
scroll to position [3, 3]
type textarea "hero.attack("Treg")"
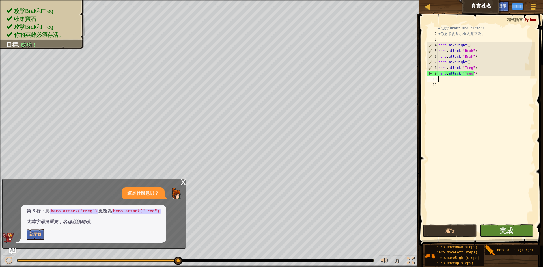
click at [517, 233] on button "完成" at bounding box center [507, 231] width 54 height 13
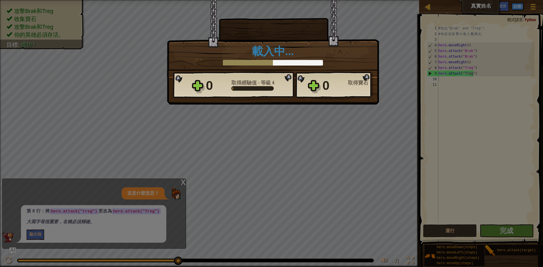
click at [288, 112] on div "勝利 × 當敵人說出他的真名時，這任務將是簡單的。 這個關卡有多好玩? 載入中… Reticulating Splines... 載入中… 0 取得經驗值 -…" at bounding box center [271, 133] width 543 height 267
click at [504, 228] on div "勝利 × 當敵人說出他的真名時，這任務將是簡單的。 這個關卡有多好玩? 載入中… Reticulating Splines... 載入中… 0 取得經驗值 -…" at bounding box center [271, 133] width 543 height 267
click at [38, 236] on div "勝利 × 當敵人說出他的真名時，這任務將是簡單的。 這個關卡有多好玩? 載入中… Reticulating Splines... 載入中… 0 取得經驗值 -…" at bounding box center [271, 133] width 543 height 267
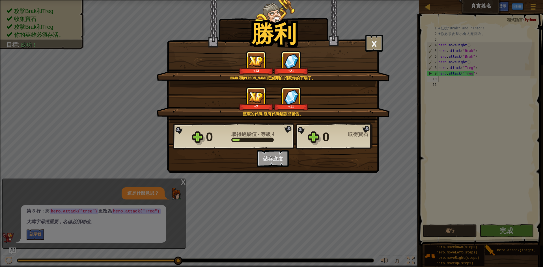
click at [38, 236] on div "勝利 × 當敵人說出他的真名時，這任務將是簡單的。 這個關卡有多好玩? [PERSON_NAME] 和[PERSON_NAME]已經明白招惹你的下場了。 +1…" at bounding box center [271, 133] width 543 height 267
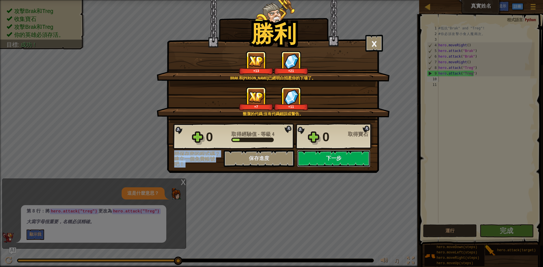
click at [335, 159] on button "下一步" at bounding box center [333, 158] width 73 height 17
select select "zh-HANT"
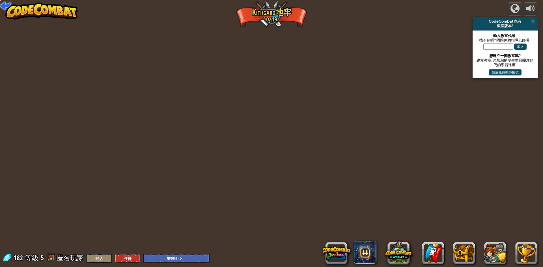
select select "zh-HANT"
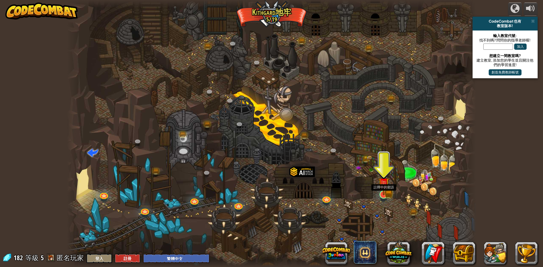
click at [384, 191] on img at bounding box center [383, 183] width 11 height 24
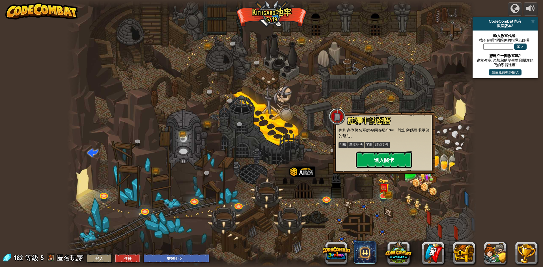
click at [391, 159] on button "進入關卡" at bounding box center [384, 160] width 57 height 17
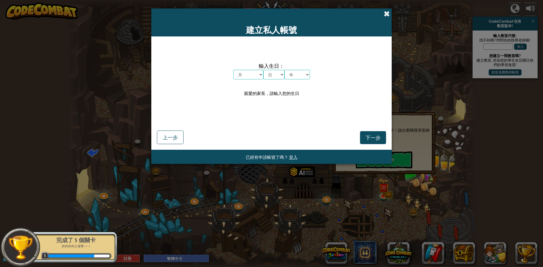
click at [388, 14] on span at bounding box center [387, 14] width 6 height 6
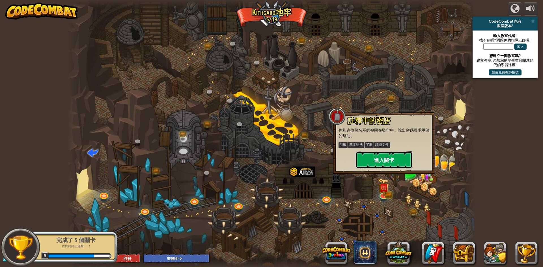
click at [383, 153] on button "進入關卡" at bounding box center [384, 160] width 57 height 17
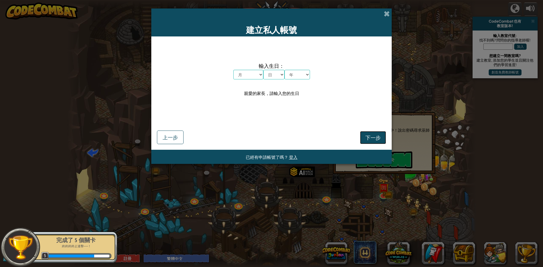
click at [374, 135] on span "下一步" at bounding box center [372, 137] width 15 height 7
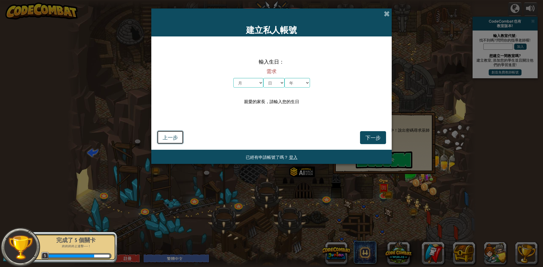
click at [174, 137] on span "上一步" at bounding box center [170, 137] width 15 height 7
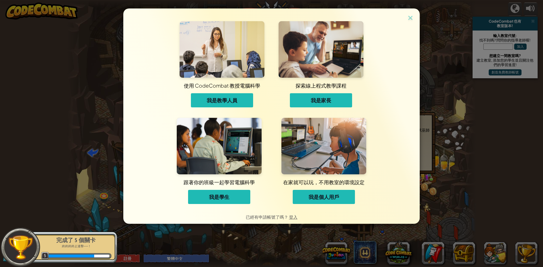
click at [406, 17] on div "使用 CodeCombat 教授電腦科學 我是教學人員 探索線上程式教學課程 我是家長 跟著你的班級一起學習電腦科學 我是學生 在家就可以玩，不用教室的環境設…" at bounding box center [271, 108] width 296 height 201
click at [408, 16] on img at bounding box center [410, 18] width 7 height 8
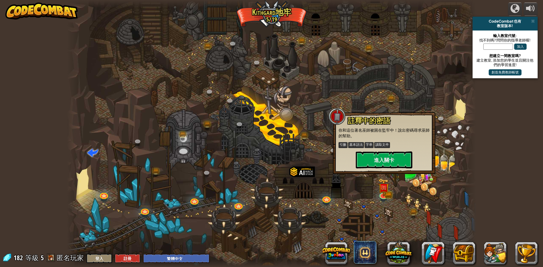
click at [329, 140] on div at bounding box center [271, 133] width 409 height 267
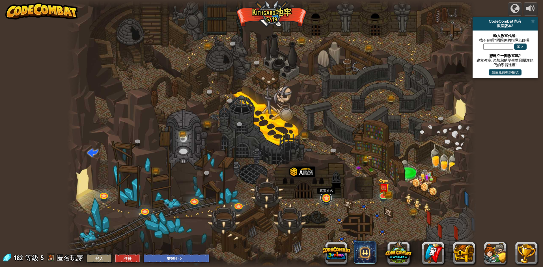
click at [326, 204] on link at bounding box center [325, 197] width 11 height 11
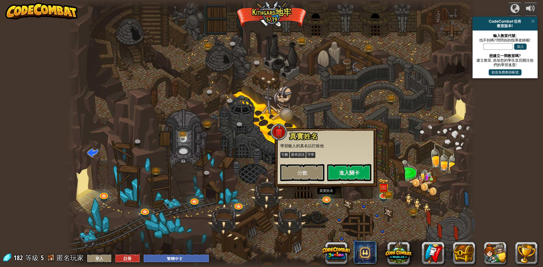
click at [429, 204] on div at bounding box center [271, 133] width 409 height 267
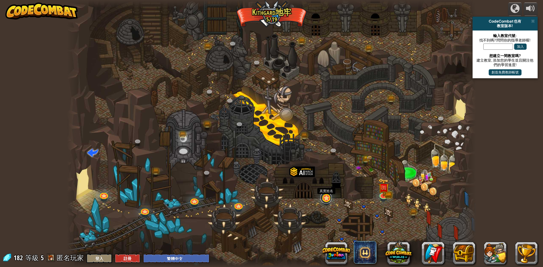
click at [322, 200] on link at bounding box center [325, 197] width 11 height 11
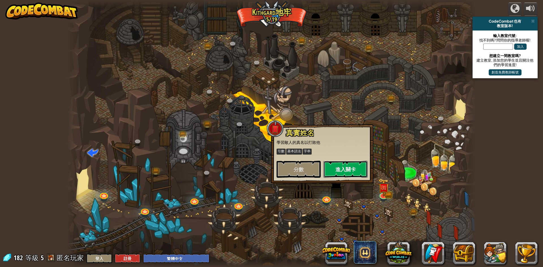
click at [340, 167] on button "進入關卡" at bounding box center [345, 169] width 44 height 17
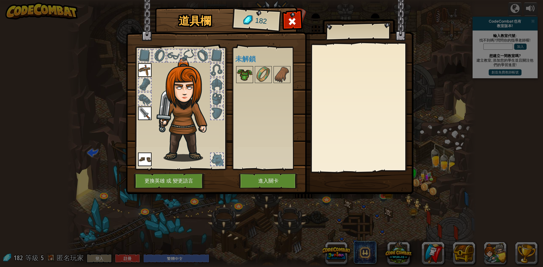
click at [244, 72] on img at bounding box center [245, 75] width 16 height 16
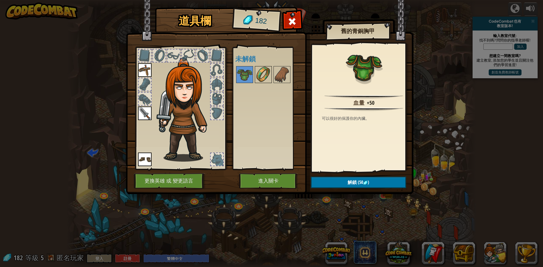
click at [263, 73] on img at bounding box center [263, 75] width 16 height 16
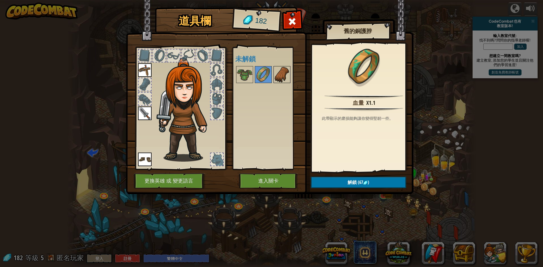
click at [282, 71] on img at bounding box center [282, 75] width 16 height 16
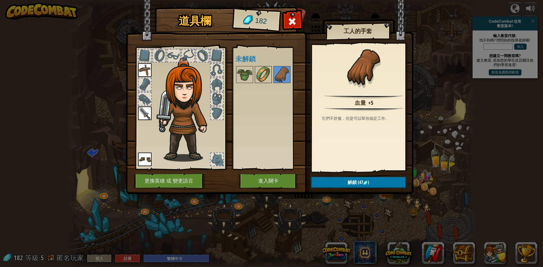
click at [256, 71] on img at bounding box center [263, 75] width 16 height 16
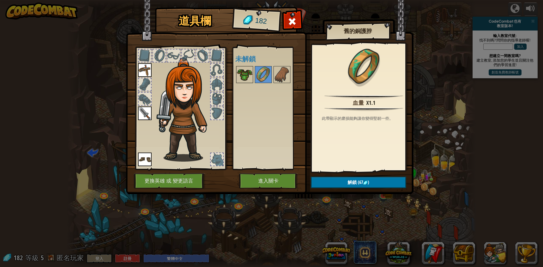
click at [239, 72] on img at bounding box center [245, 75] width 16 height 16
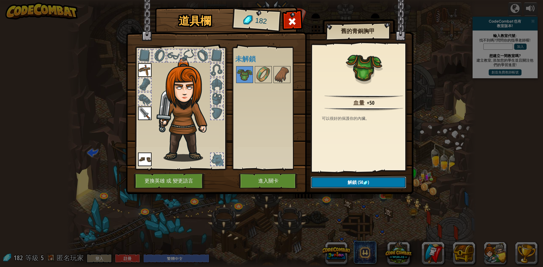
click at [357, 180] on span "(50" at bounding box center [360, 182] width 7 height 6
click at [370, 180] on button "確認" at bounding box center [358, 183] width 95 height 12
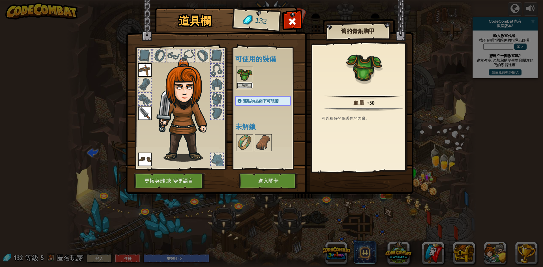
click at [245, 84] on button "裝備" at bounding box center [245, 86] width 16 height 6
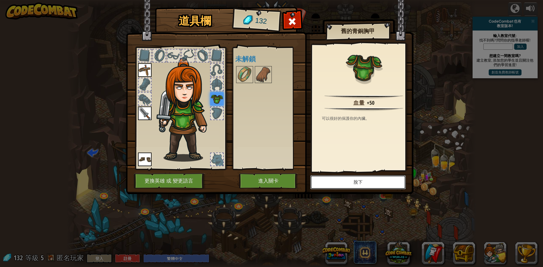
click at [352, 184] on button "脫下" at bounding box center [358, 182] width 96 height 14
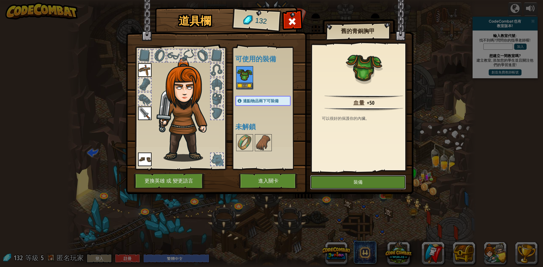
click at [352, 184] on button "裝備" at bounding box center [358, 182] width 96 height 14
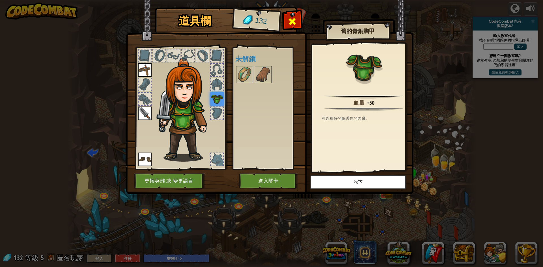
click at [288, 17] on span at bounding box center [292, 21] width 9 height 9
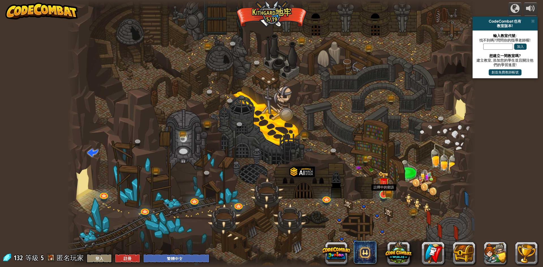
click at [381, 193] on img at bounding box center [383, 183] width 11 height 24
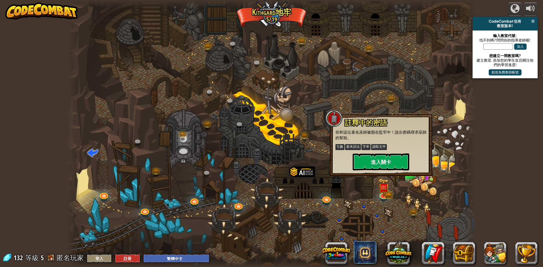
click at [532, 21] on span at bounding box center [533, 21] width 4 height 5
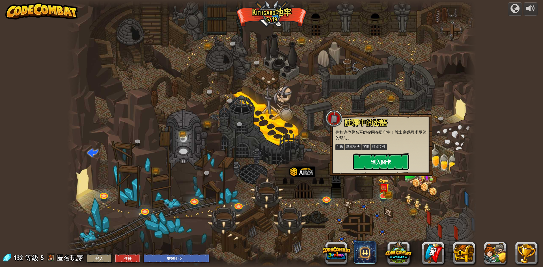
click at [405, 165] on button "進入關卡" at bounding box center [381, 162] width 57 height 17
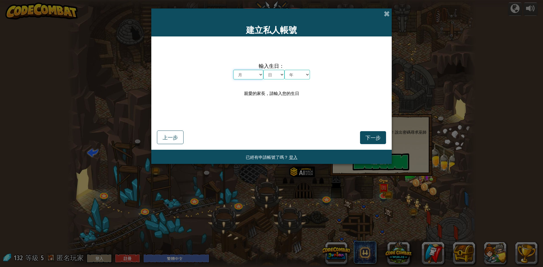
click at [251, 70] on select "月 一月 二月 三月 四月 五月 六月 七月 八月 九月 十月 十一月 十二月" at bounding box center [248, 75] width 30 height 10
click at [246, 75] on select "月 一月 二月 三月 四月 五月 六月 七月 八月 九月 十月 十一月 十二月" at bounding box center [248, 75] width 30 height 10
click at [386, 13] on span at bounding box center [387, 14] width 6 height 6
